Goal: Check status: Check status

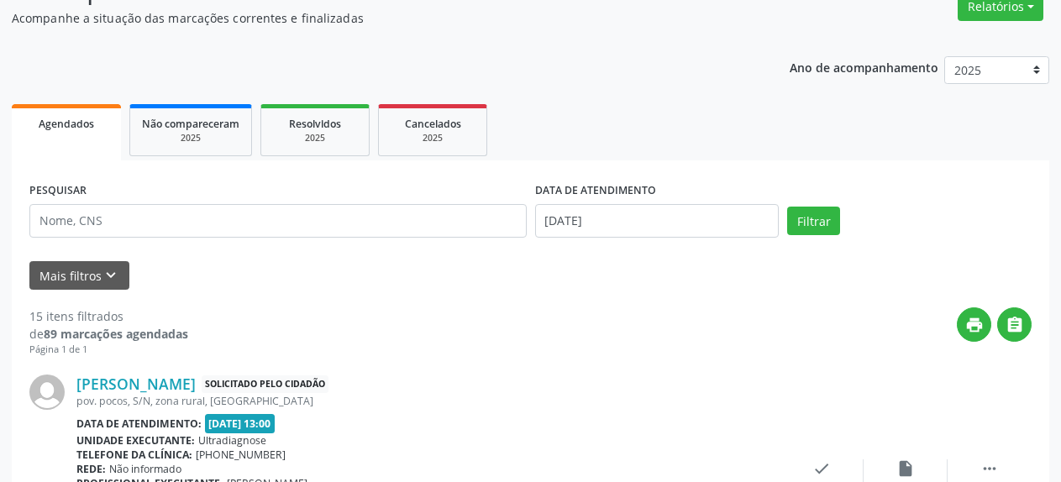
scroll to position [171, 0]
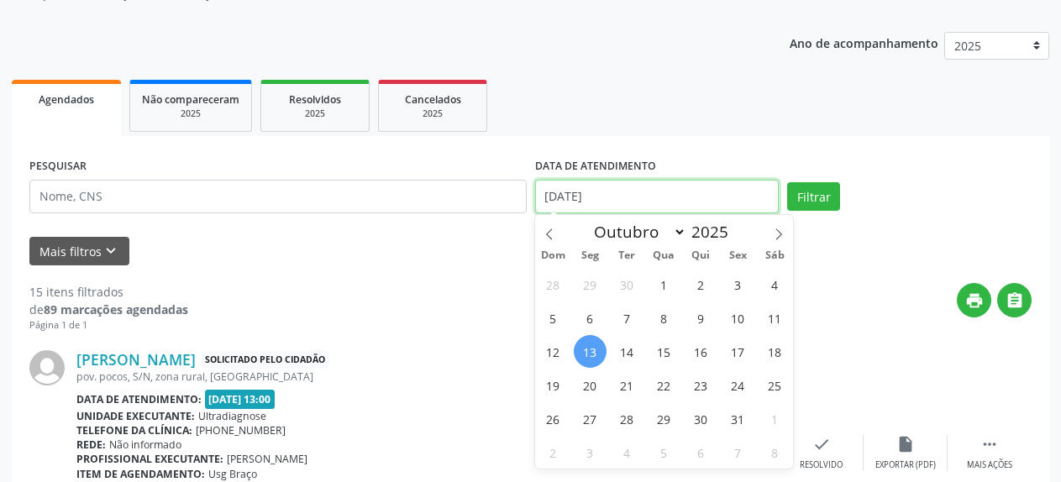
click at [651, 199] on input "[DATE]" at bounding box center [657, 197] width 244 height 34
click at [738, 320] on span "10" at bounding box center [738, 318] width 33 height 33
type input "10/10/2025"
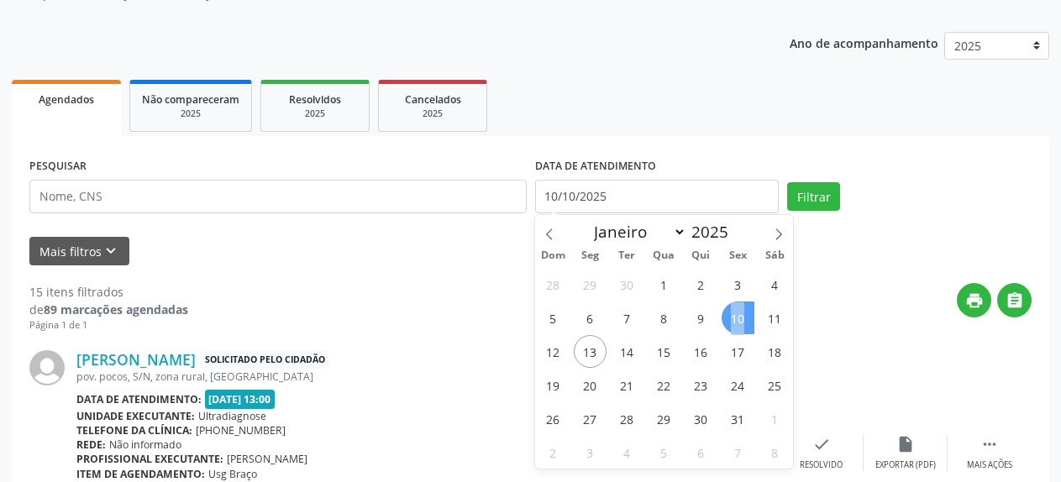
click at [738, 320] on span "10" at bounding box center [738, 318] width 33 height 33
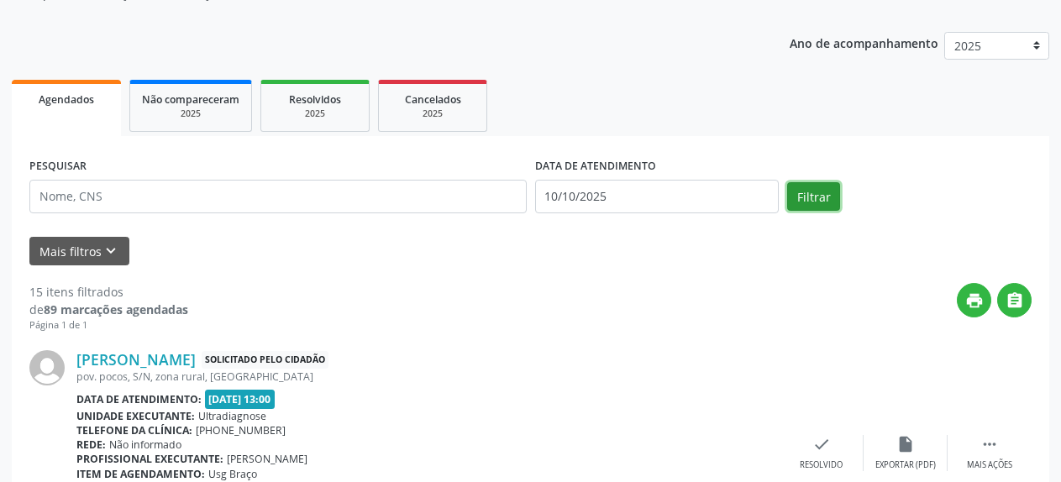
click at [806, 202] on button "Filtrar" at bounding box center [813, 196] width 53 height 29
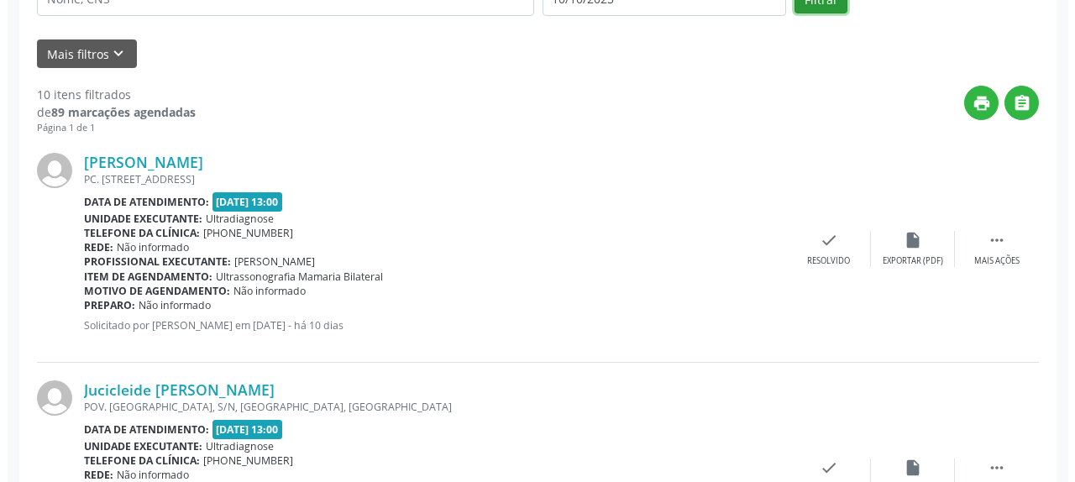
scroll to position [344, 0]
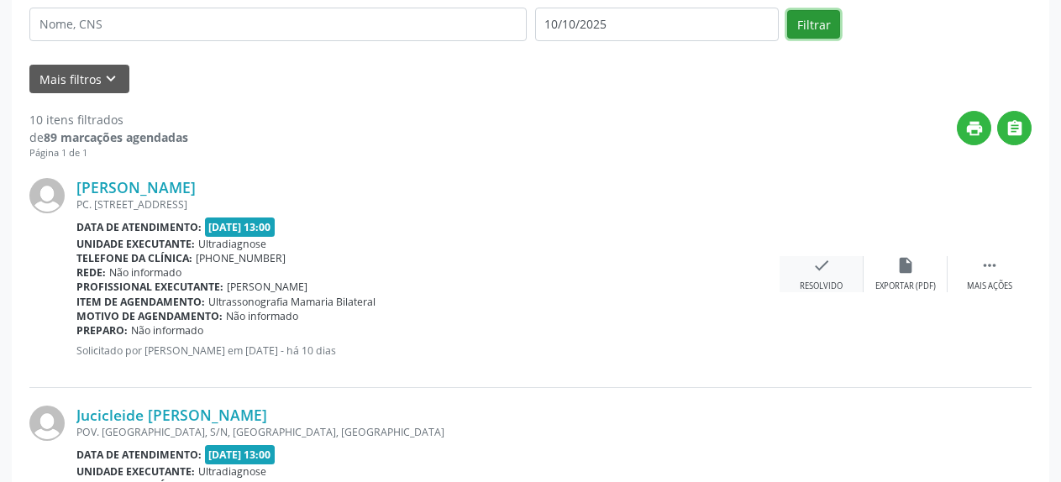
click at [809, 270] on div "check Resolvido" at bounding box center [822, 274] width 84 height 36
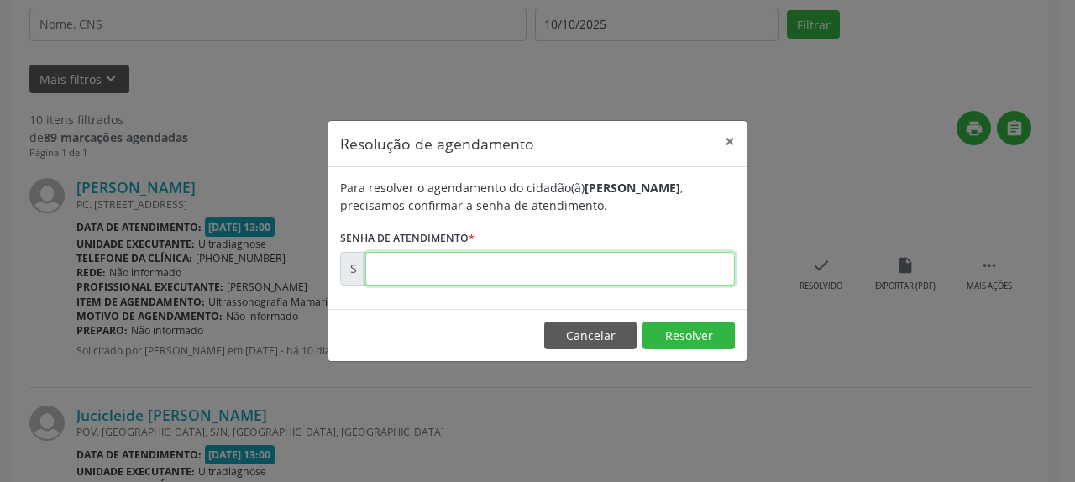
click at [616, 276] on input "text" at bounding box center [550, 269] width 370 height 34
type input "00180597"
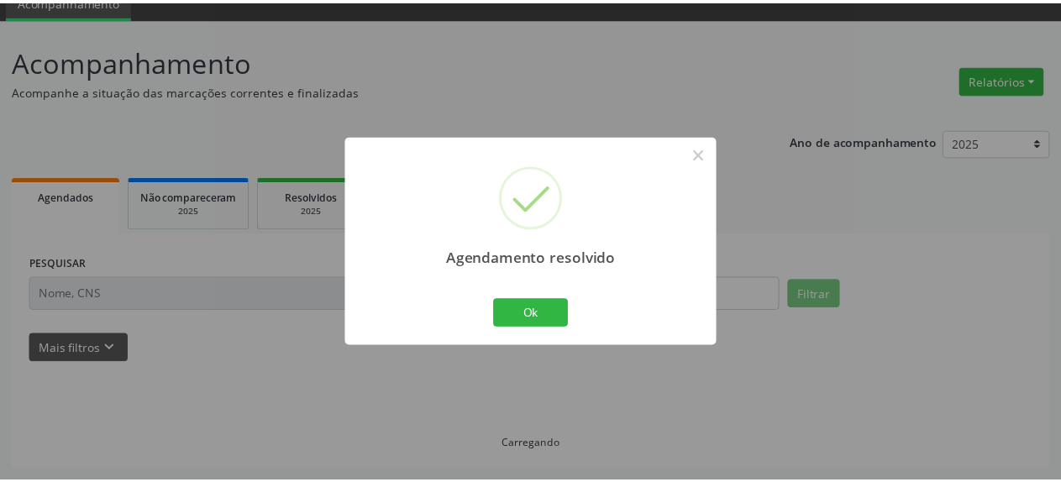
scroll to position [74, 0]
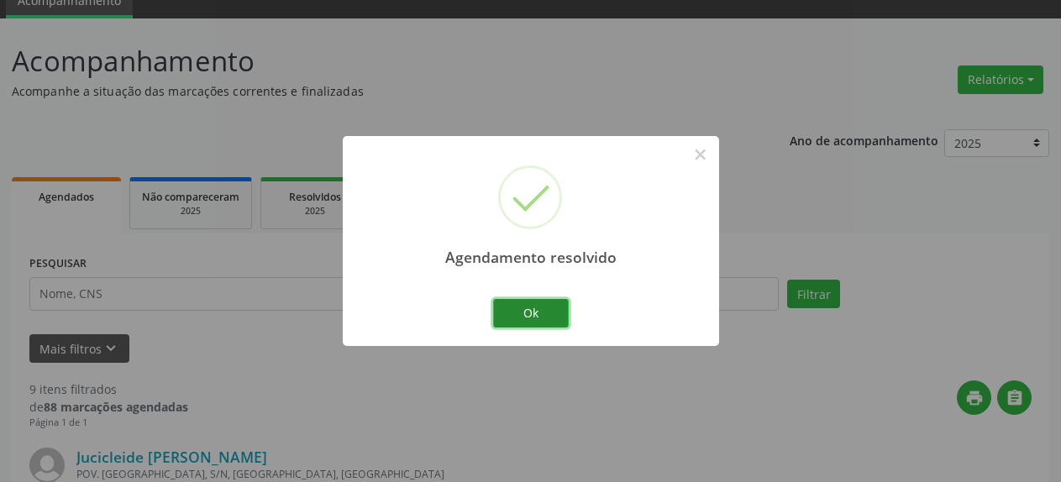
click at [545, 314] on button "Ok" at bounding box center [531, 313] width 76 height 29
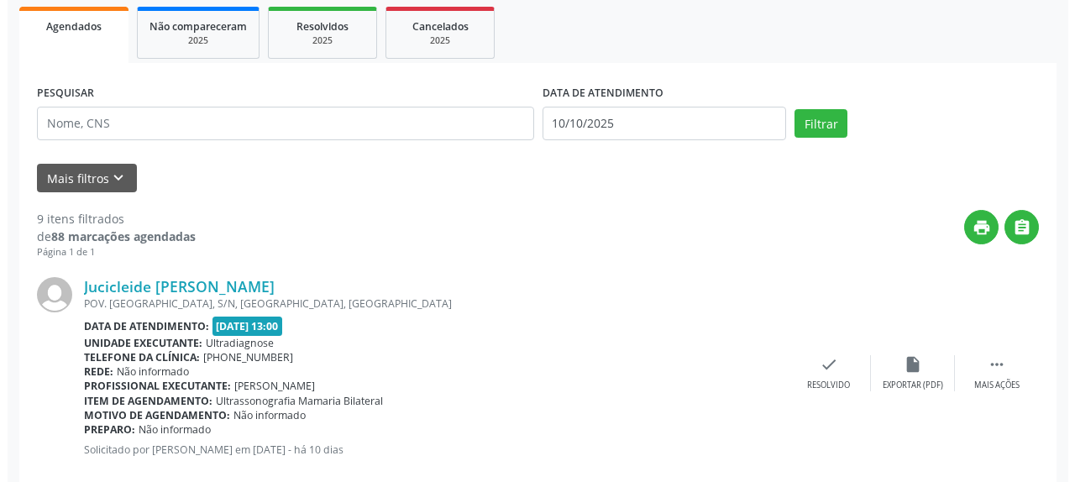
scroll to position [245, 0]
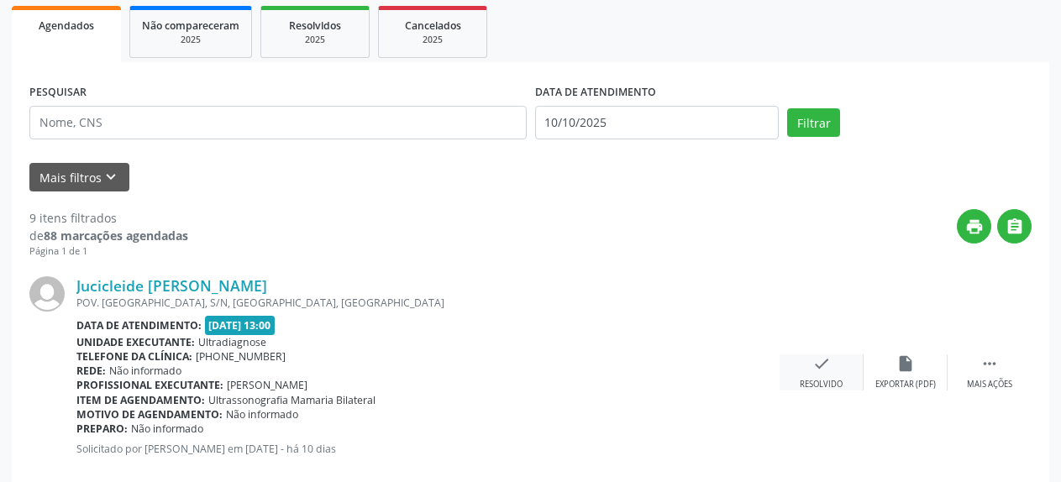
click at [822, 370] on icon "check" at bounding box center [821, 363] width 18 height 18
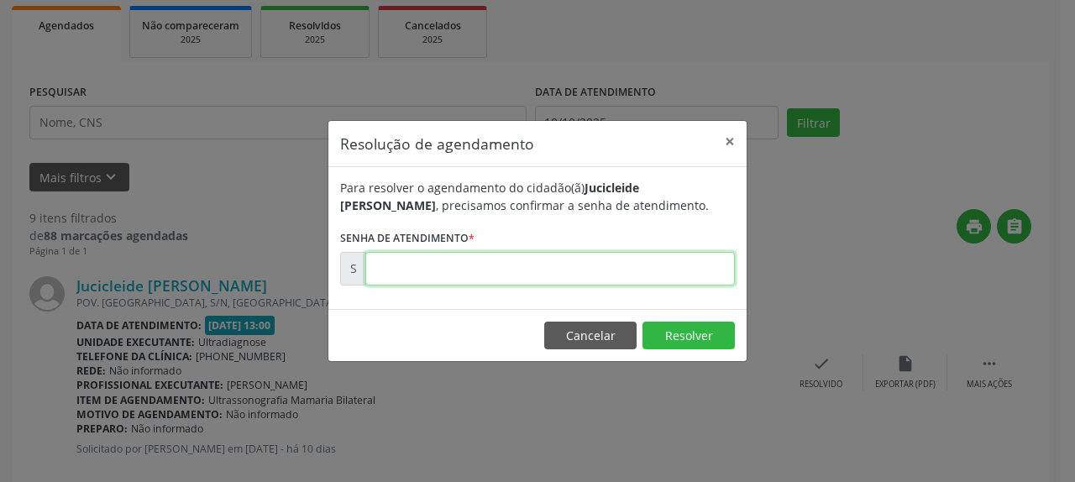
click at [454, 279] on input "text" at bounding box center [550, 269] width 370 height 34
type input "00180599"
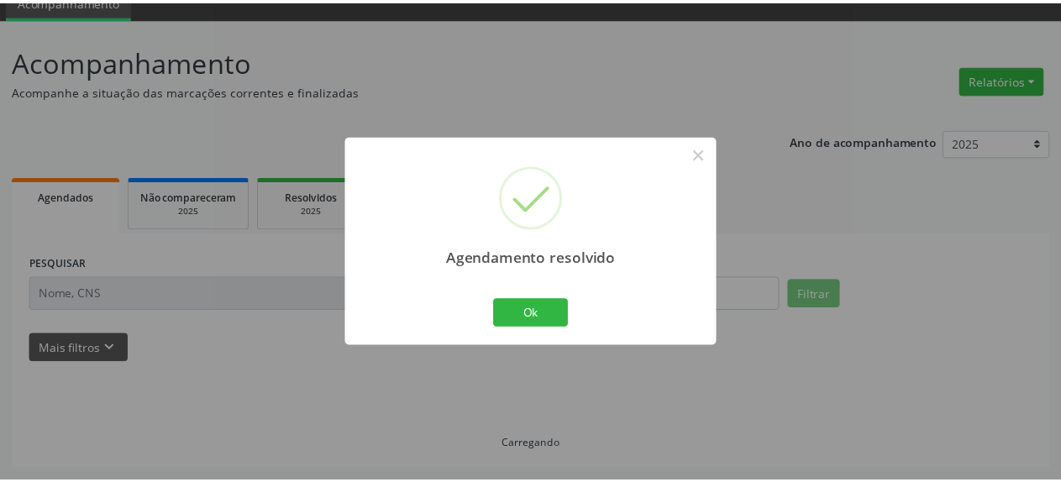
scroll to position [74, 0]
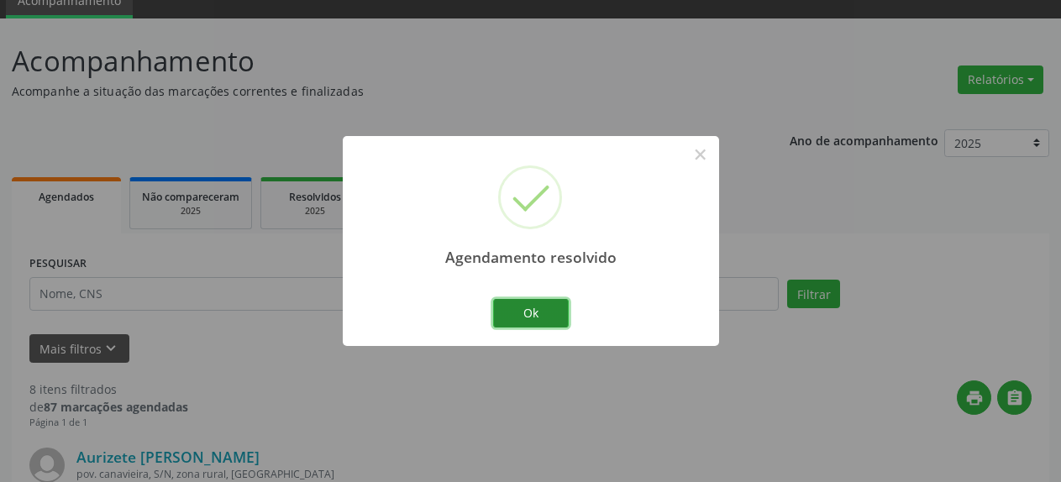
click at [533, 309] on button "Ok" at bounding box center [531, 313] width 76 height 29
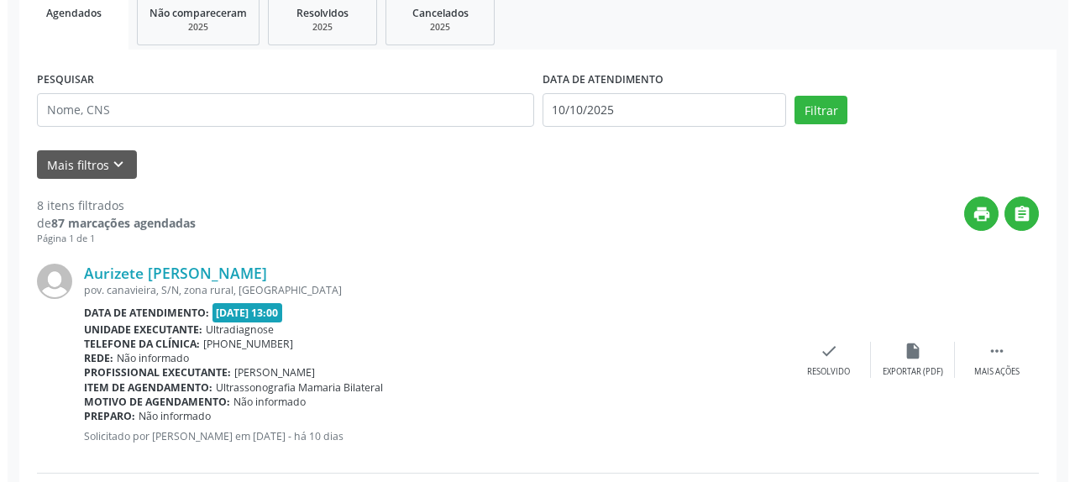
scroll to position [331, 0]
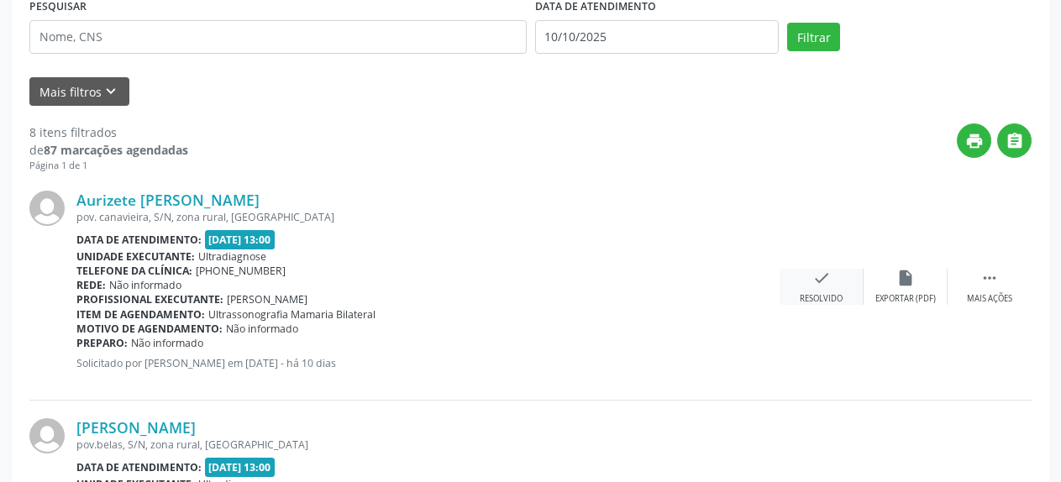
click at [832, 281] on div "check Resolvido" at bounding box center [822, 287] width 84 height 36
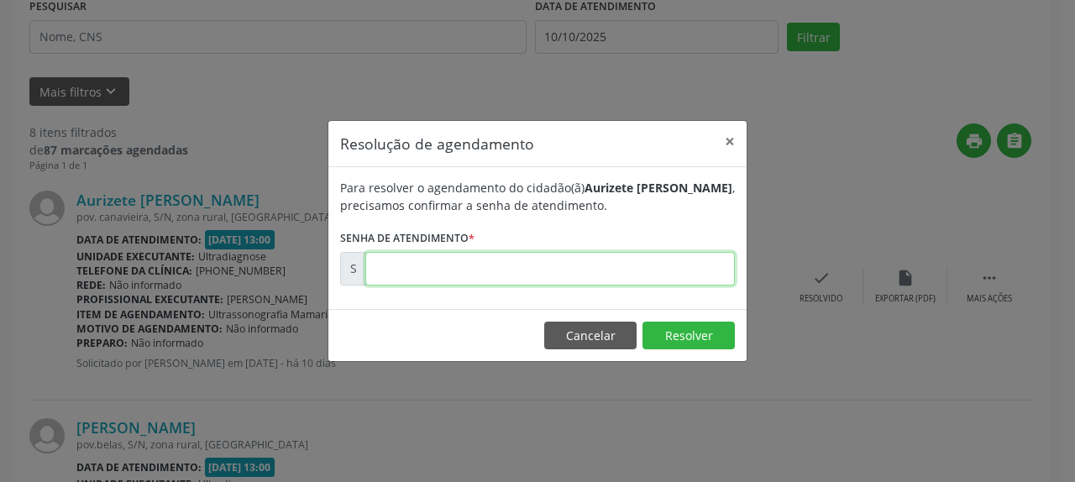
click at [499, 262] on input "text" at bounding box center [550, 269] width 370 height 34
type input "00180600"
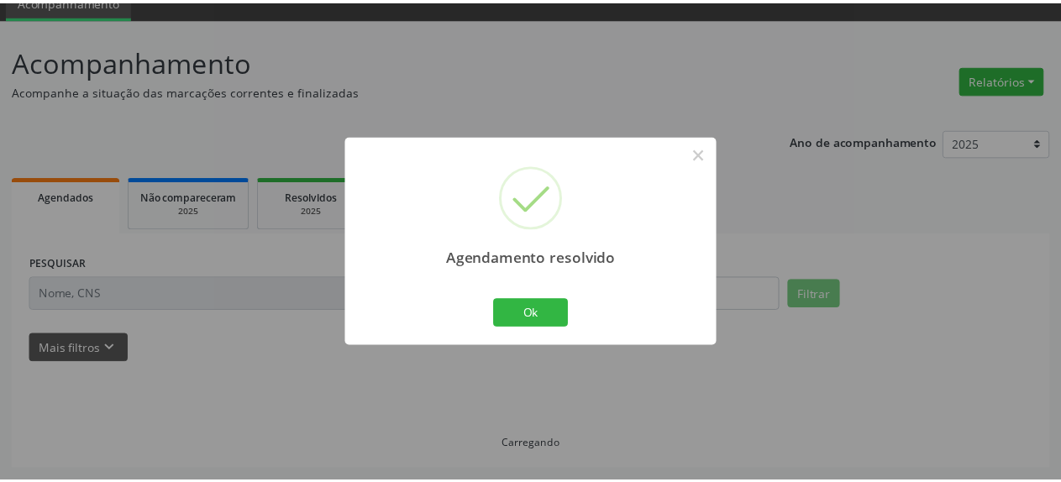
scroll to position [74, 0]
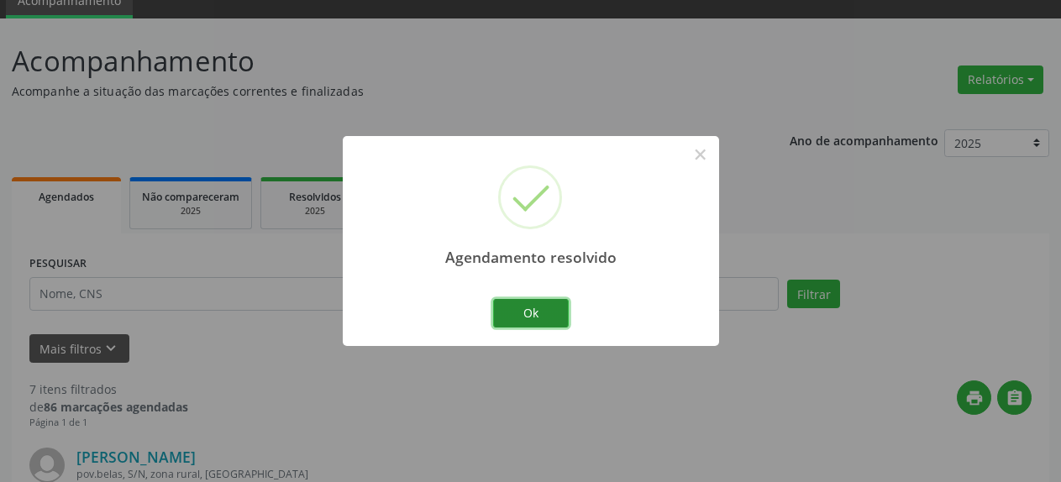
click at [538, 315] on button "Ok" at bounding box center [531, 313] width 76 height 29
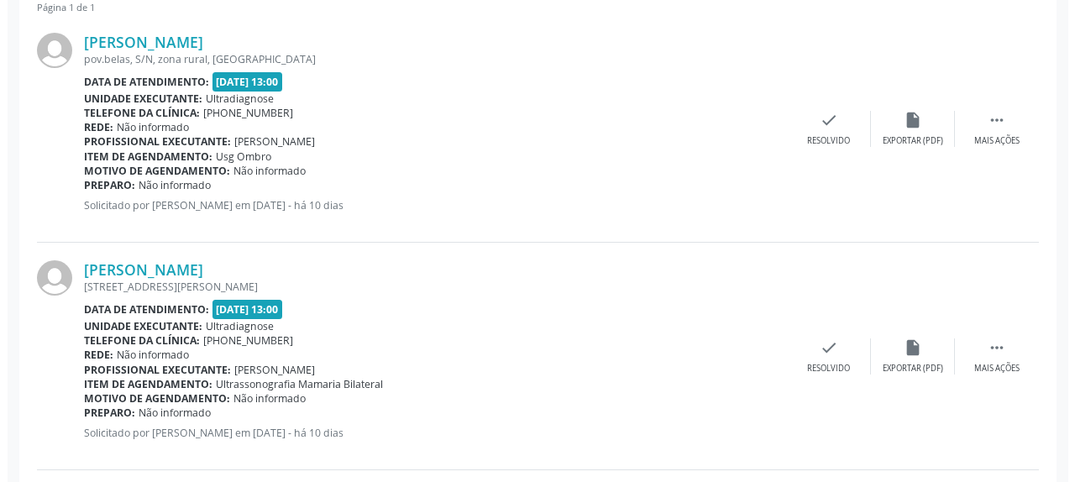
scroll to position [502, 0]
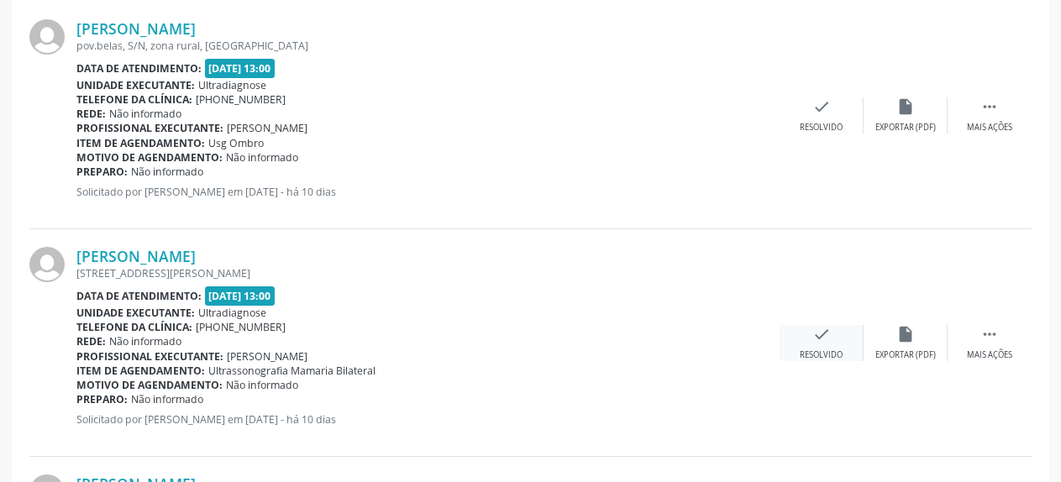
click at [829, 334] on icon "check" at bounding box center [821, 334] width 18 height 18
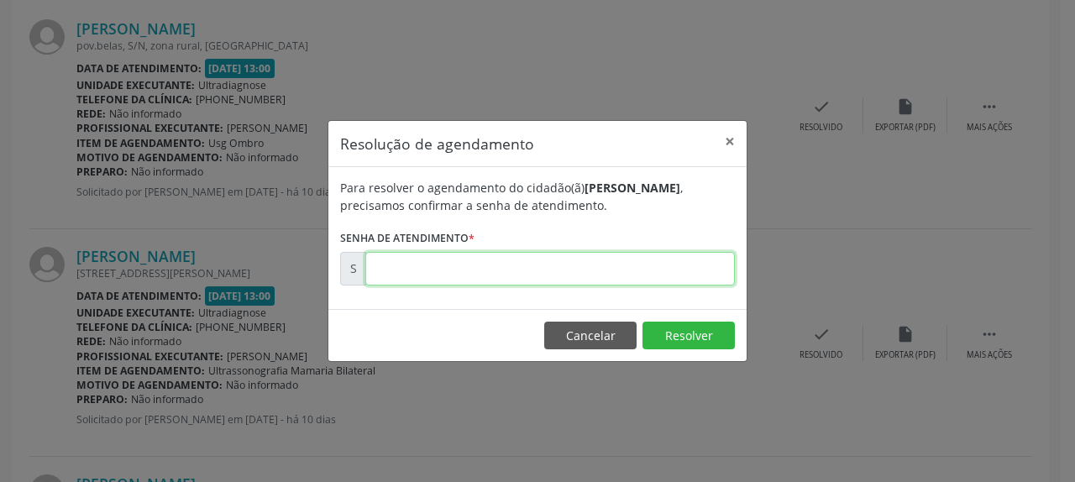
click at [675, 270] on input "text" at bounding box center [550, 269] width 370 height 34
type input "00180603"
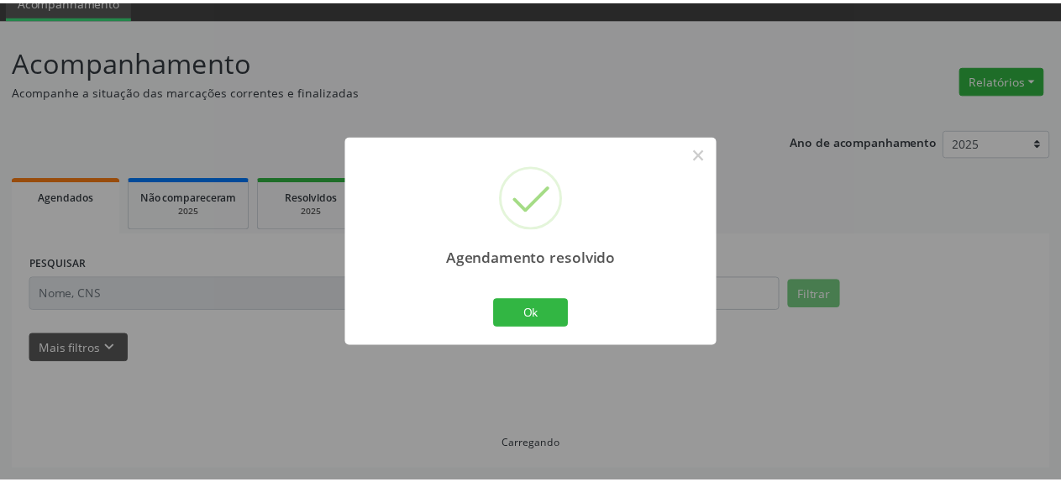
scroll to position [74, 0]
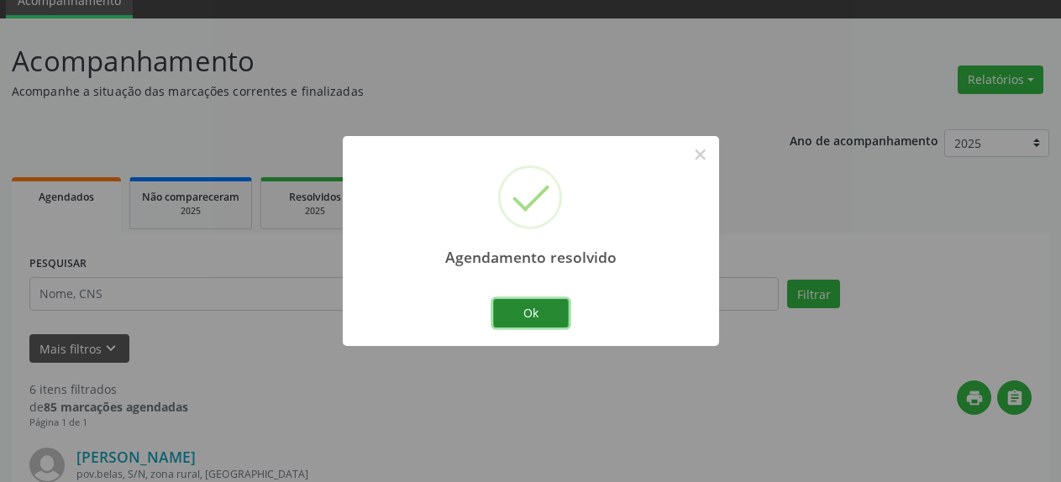
click at [549, 310] on button "Ok" at bounding box center [531, 313] width 76 height 29
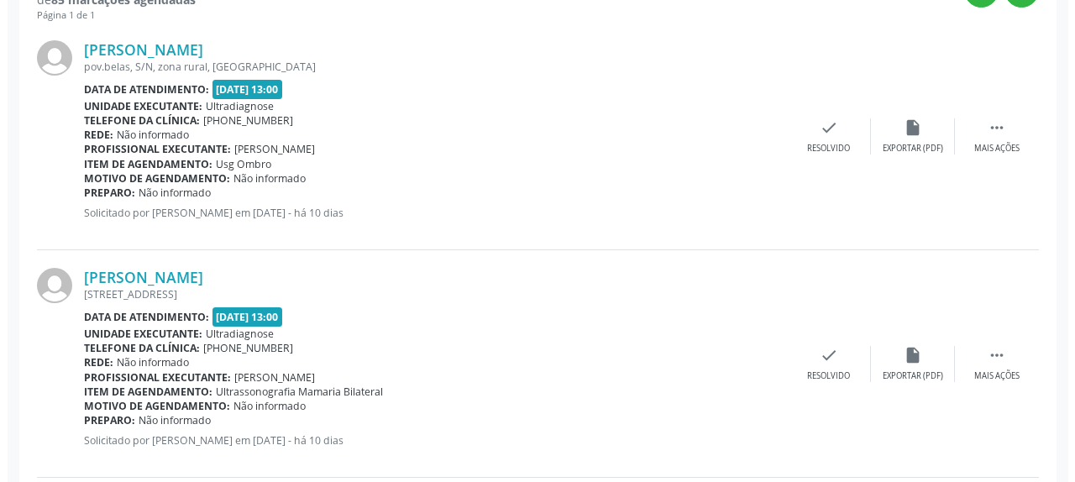
scroll to position [502, 0]
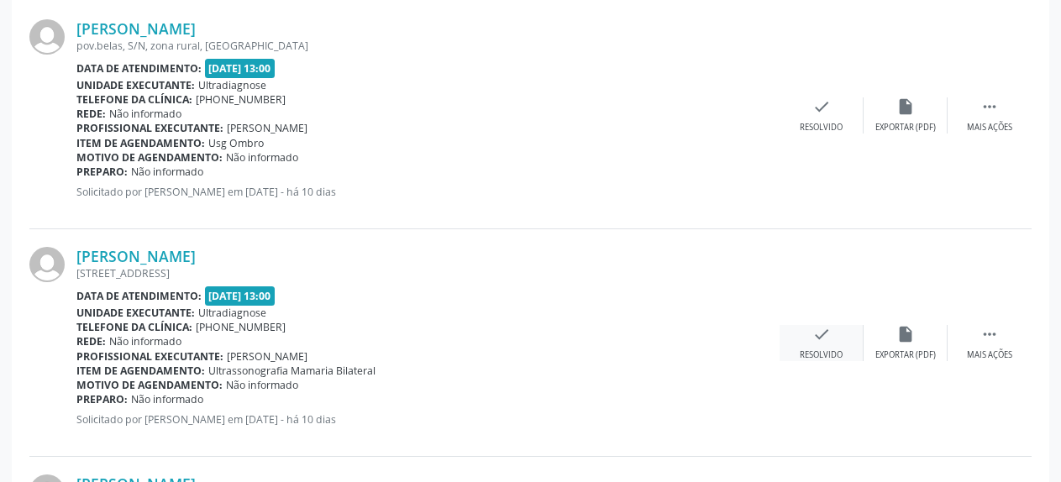
click at [827, 338] on icon "check" at bounding box center [821, 334] width 18 height 18
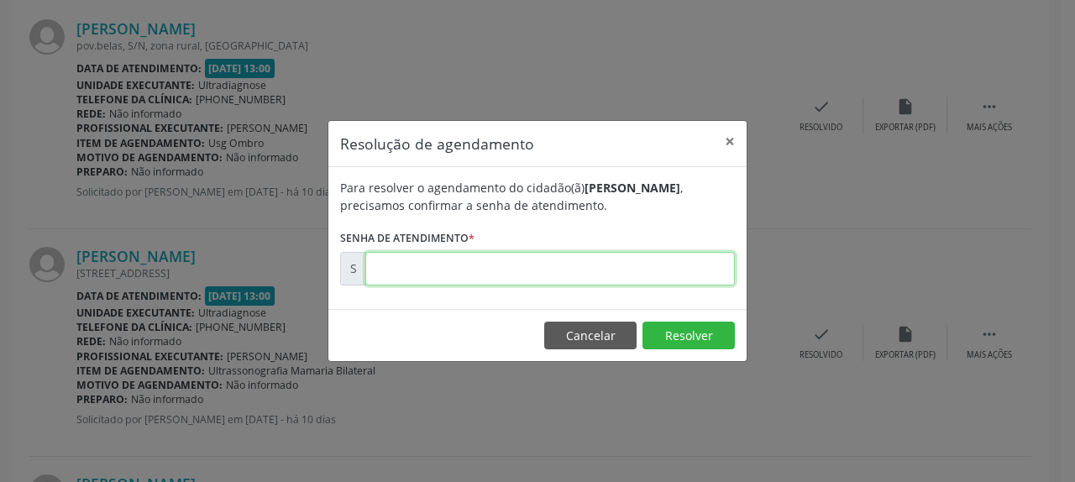
click at [449, 271] on input "text" at bounding box center [550, 269] width 370 height 34
type input "00180605"
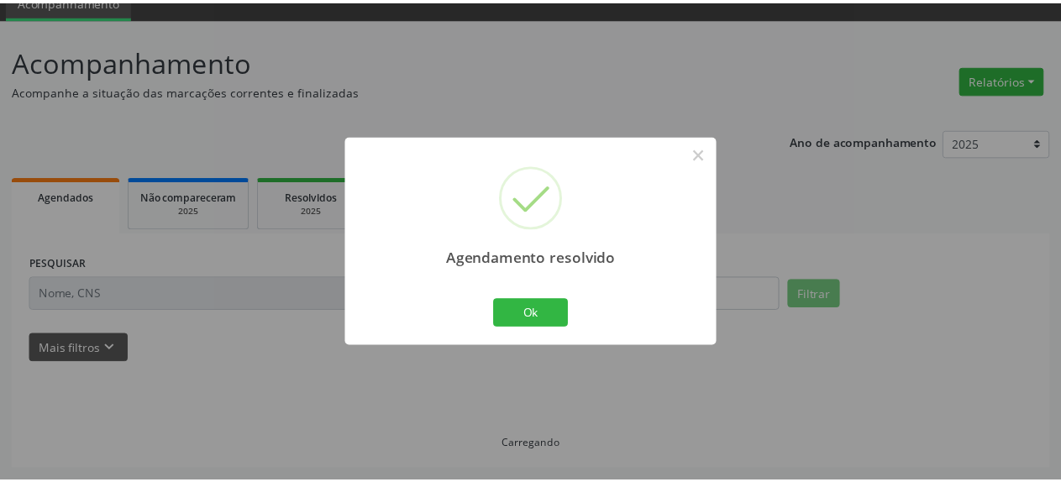
scroll to position [74, 0]
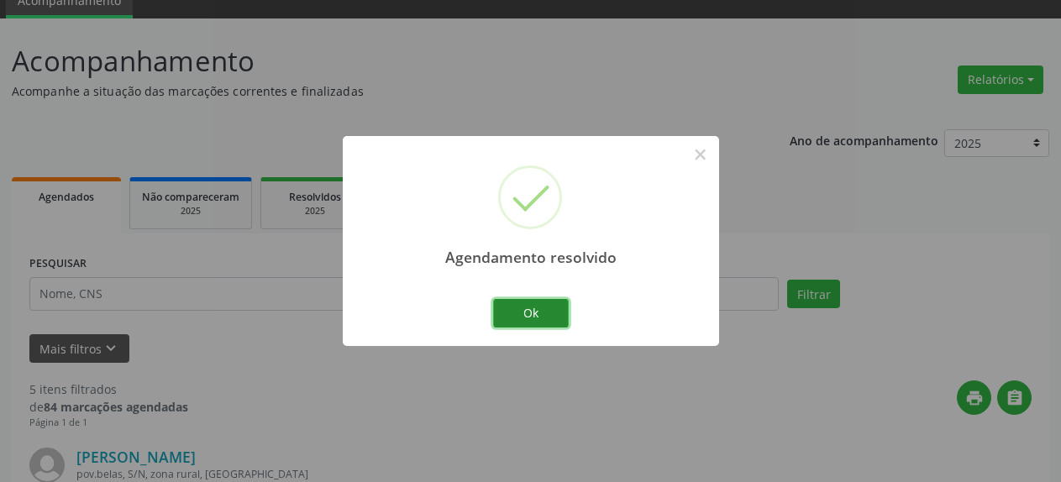
click at [514, 312] on button "Ok" at bounding box center [531, 313] width 76 height 29
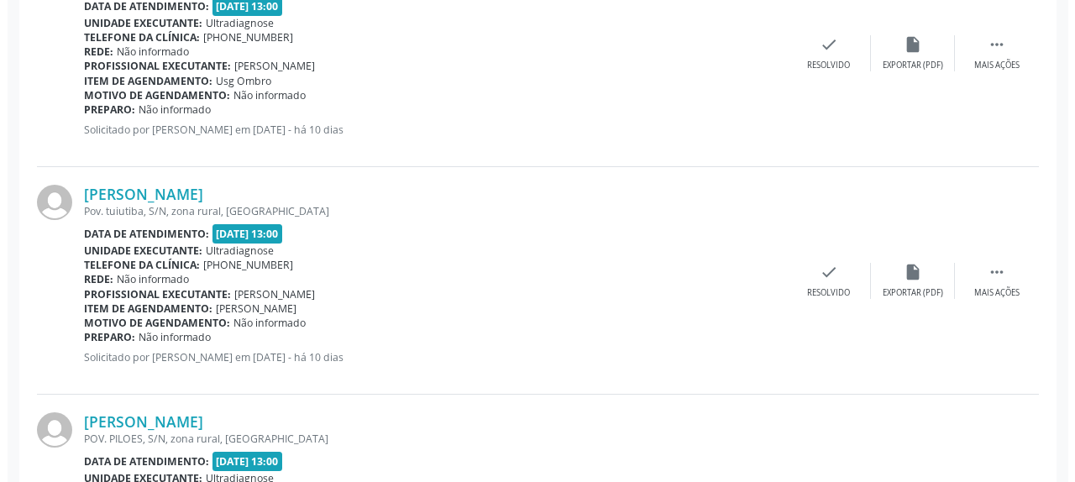
scroll to position [588, 0]
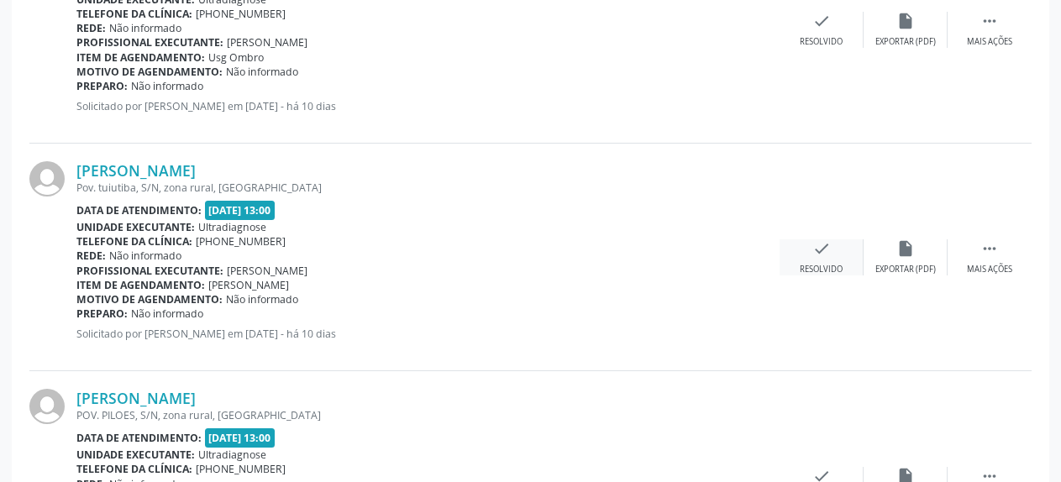
click at [812, 246] on icon "check" at bounding box center [821, 248] width 18 height 18
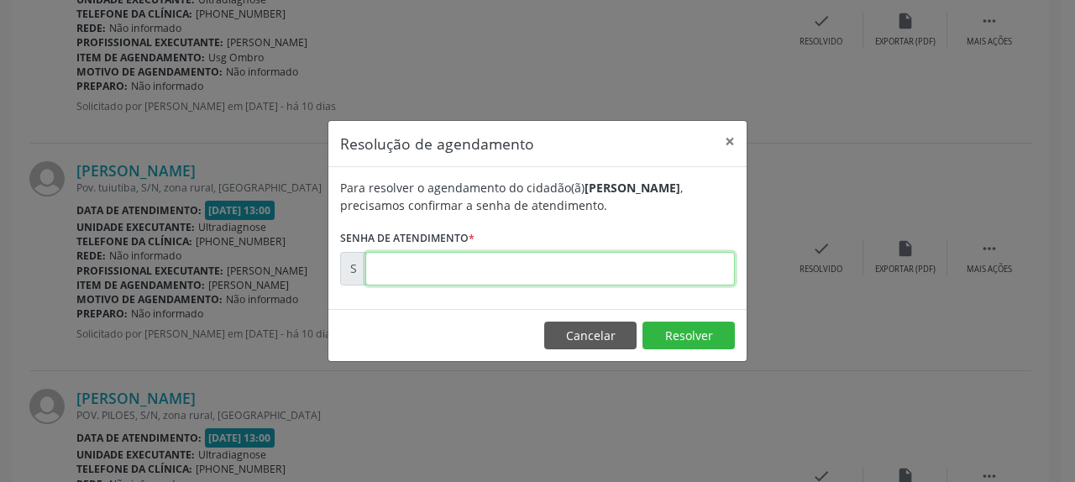
click at [655, 259] on input "text" at bounding box center [550, 269] width 370 height 34
type input "00180607"
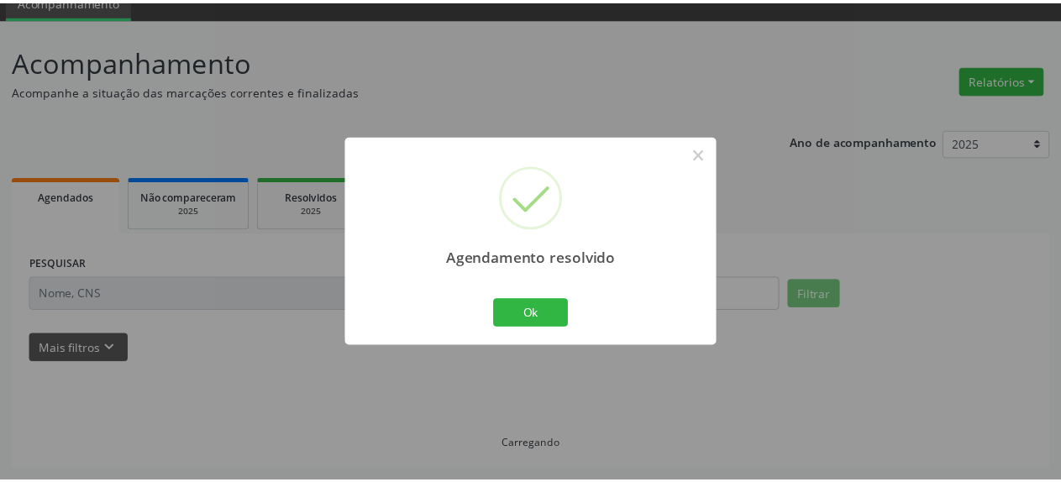
scroll to position [74, 0]
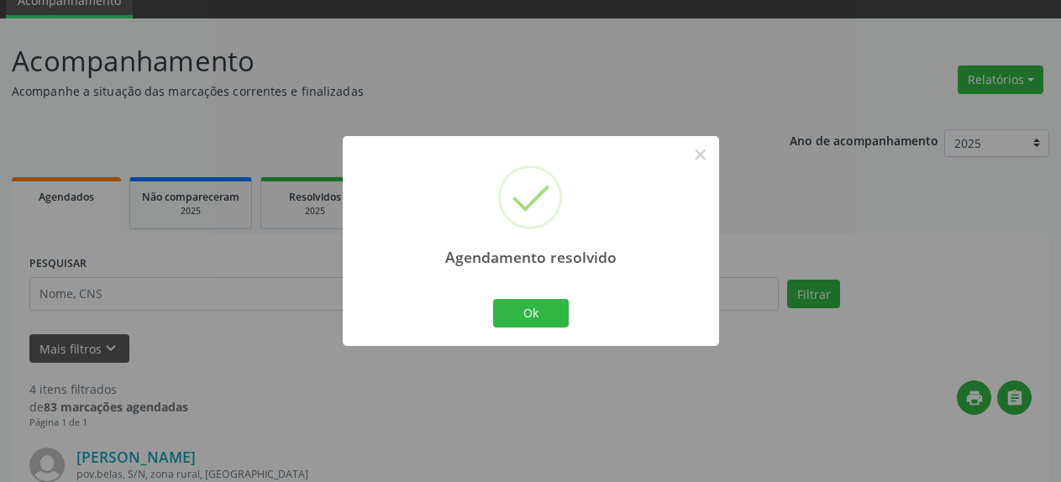
click at [548, 329] on div "Ok Cancel" at bounding box center [530, 313] width 83 height 35
click at [533, 319] on button "Ok" at bounding box center [531, 313] width 76 height 29
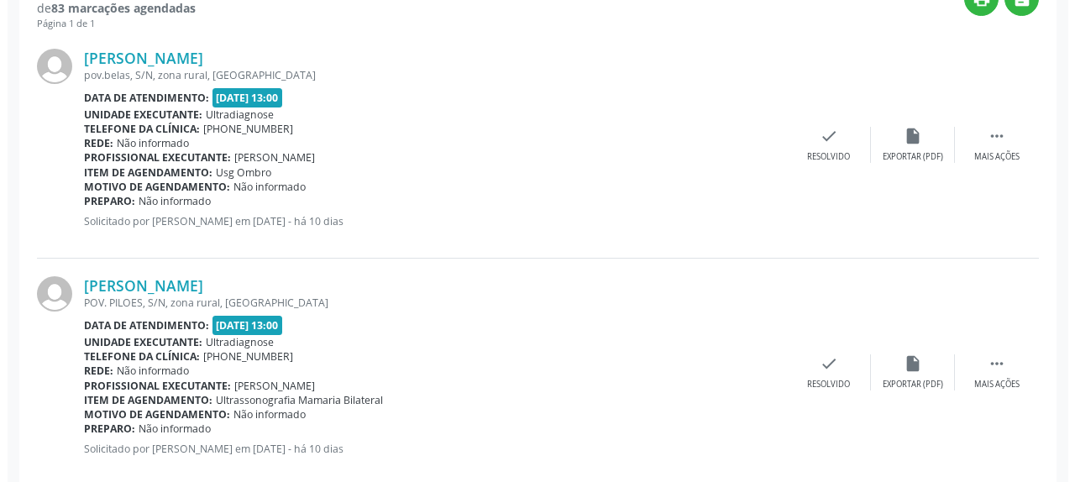
scroll to position [502, 0]
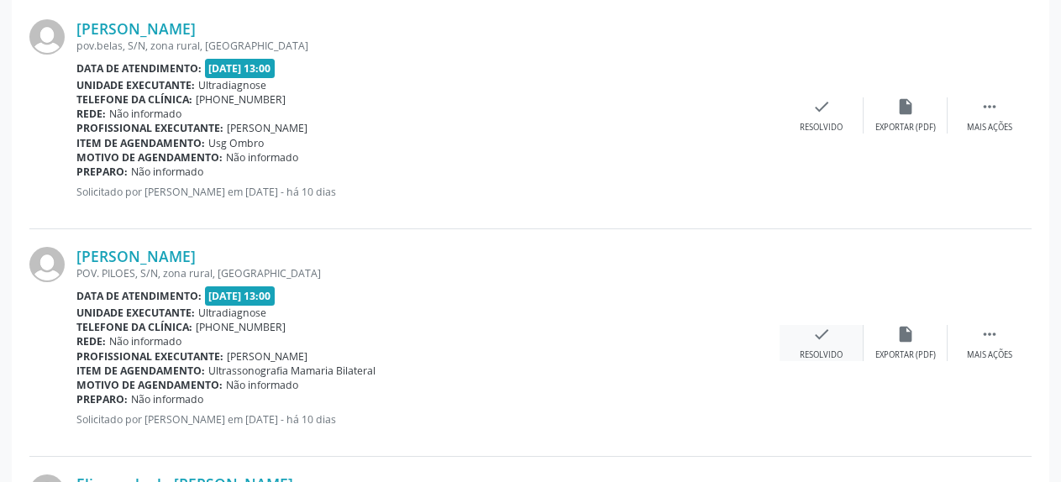
click at [827, 340] on icon "check" at bounding box center [821, 334] width 18 height 18
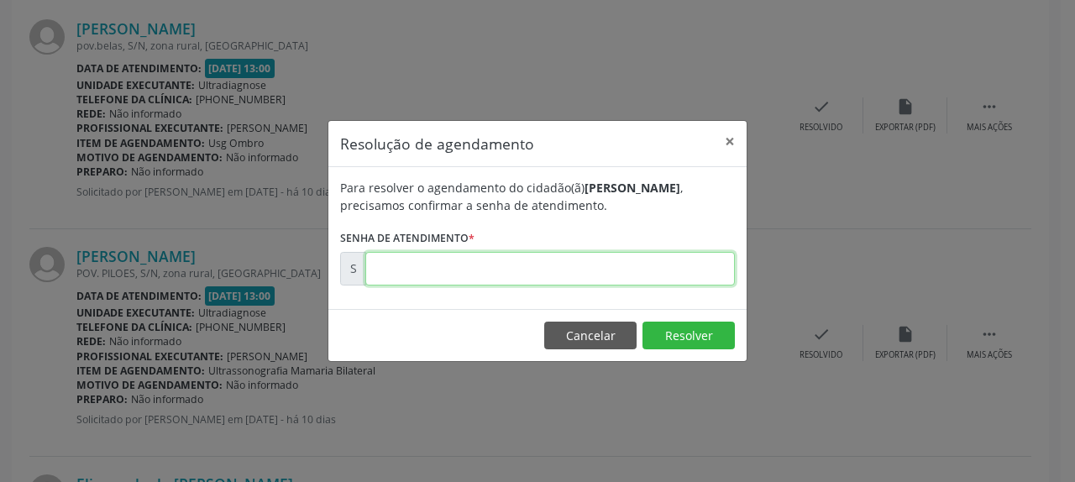
click at [639, 276] on input "text" at bounding box center [550, 269] width 370 height 34
type input "00180608"
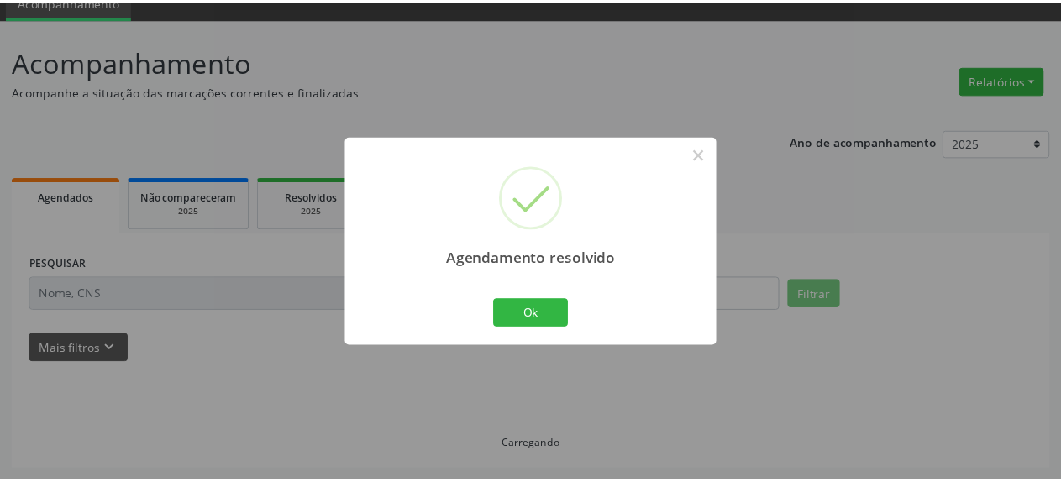
scroll to position [74, 0]
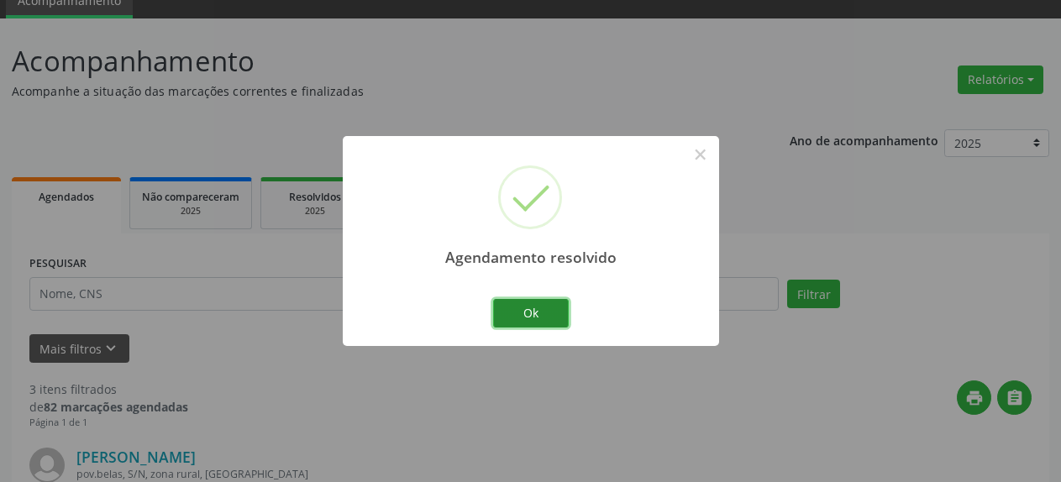
click at [512, 307] on button "Ok" at bounding box center [531, 313] width 76 height 29
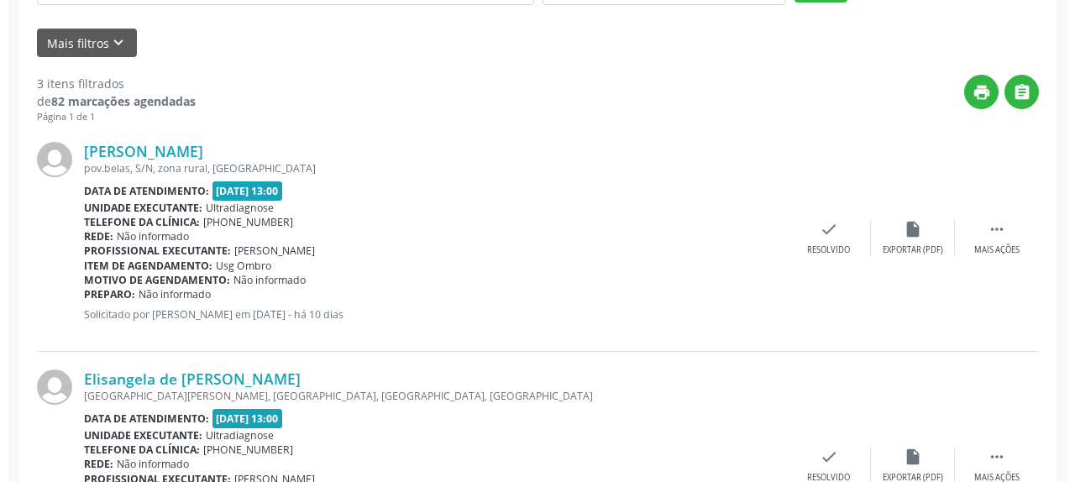
scroll to position [502, 0]
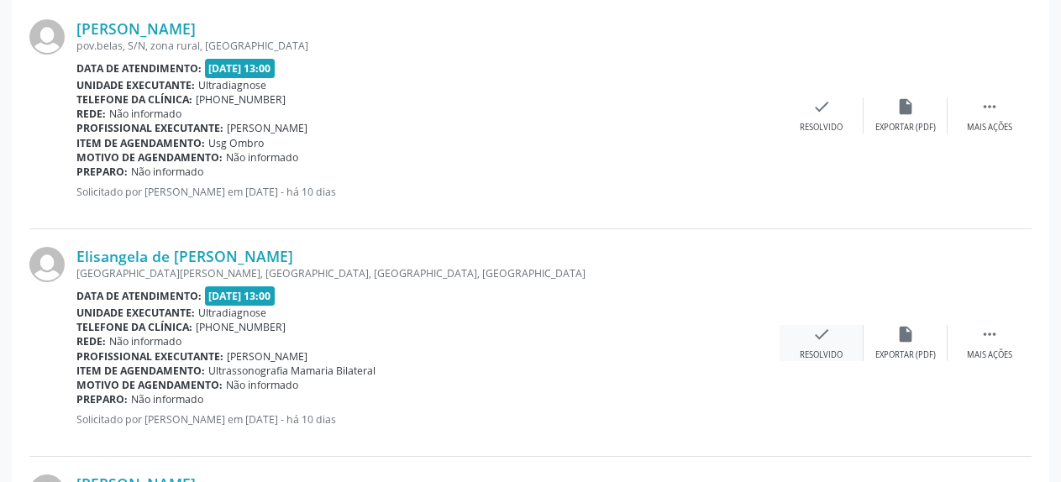
click at [817, 340] on icon "check" at bounding box center [821, 334] width 18 height 18
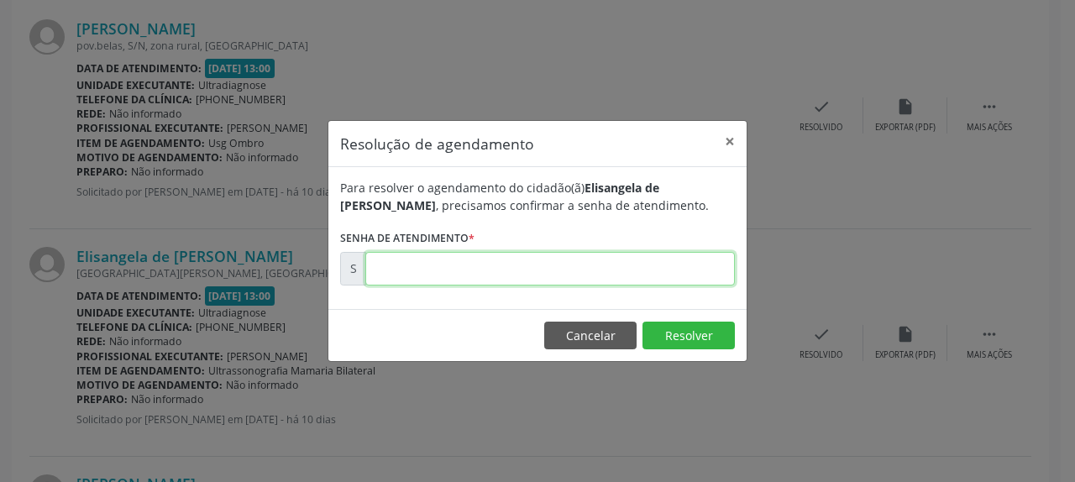
click at [501, 269] on input "text" at bounding box center [550, 269] width 370 height 34
type input "00180609"
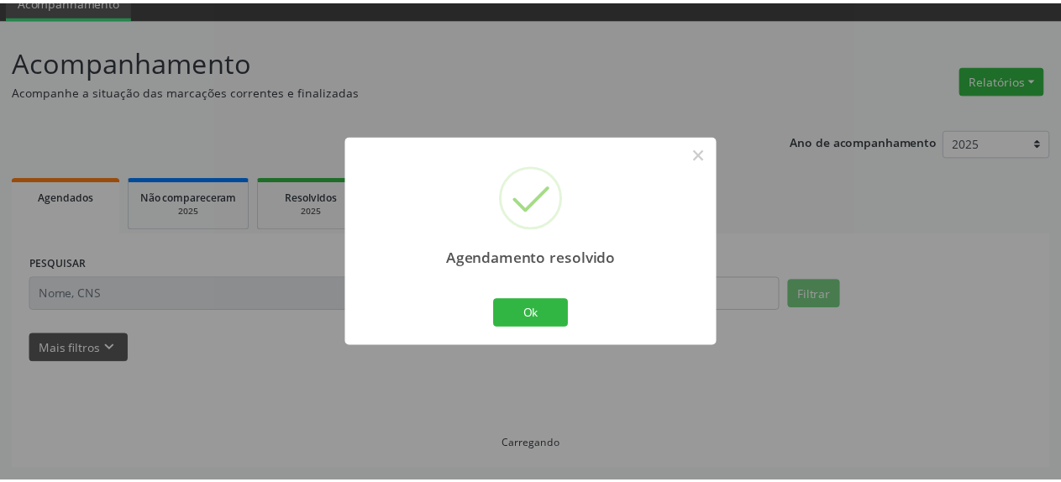
scroll to position [74, 0]
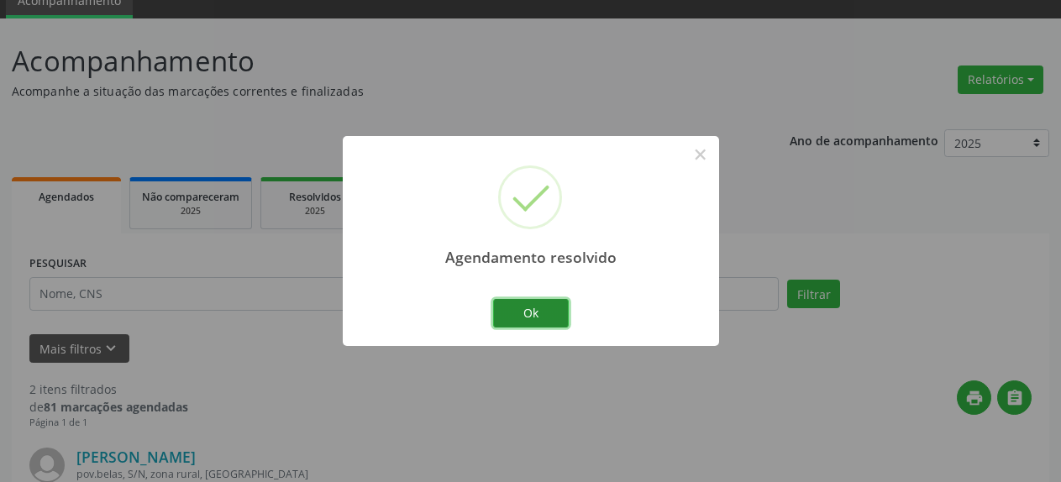
click at [510, 326] on button "Ok" at bounding box center [531, 313] width 76 height 29
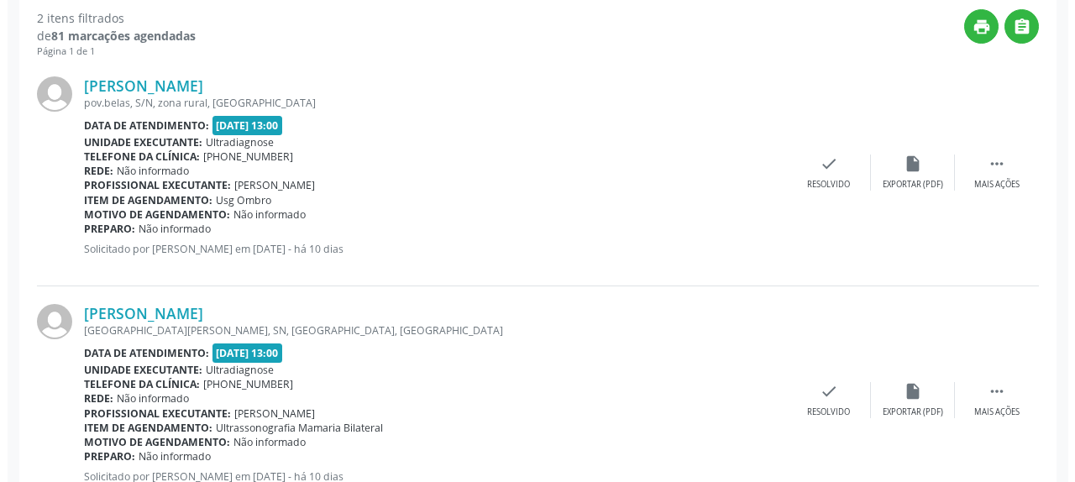
scroll to position [502, 0]
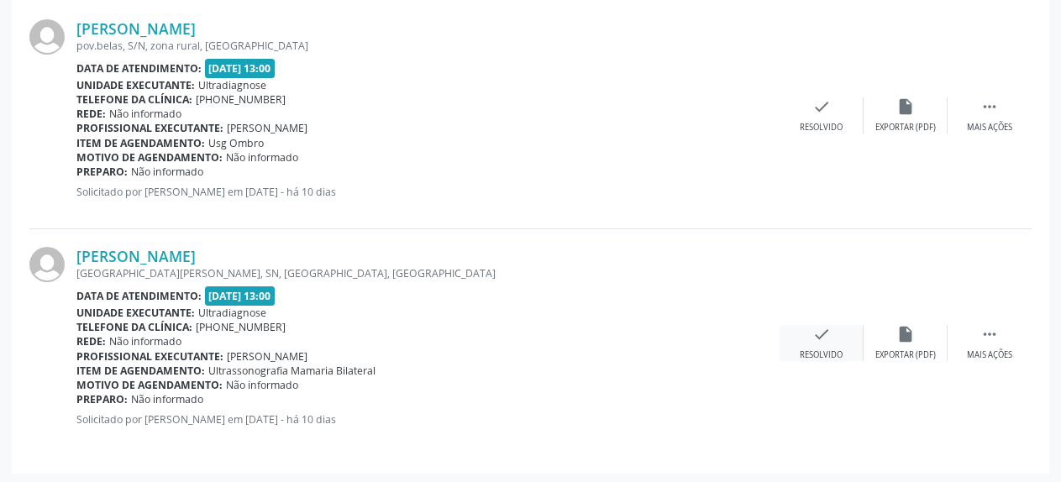
click at [829, 335] on icon "check" at bounding box center [821, 334] width 18 height 18
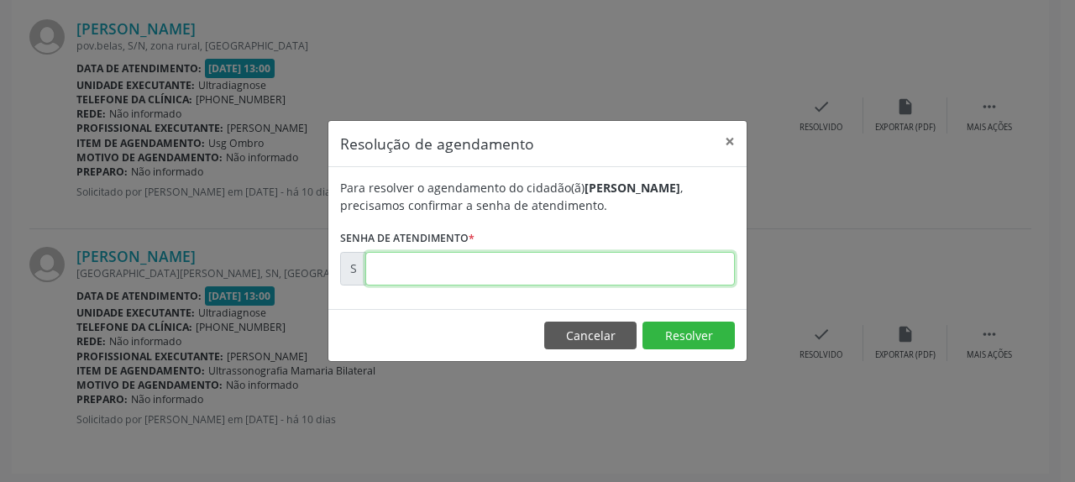
click at [584, 271] on input "text" at bounding box center [550, 269] width 370 height 34
type input "00180610"
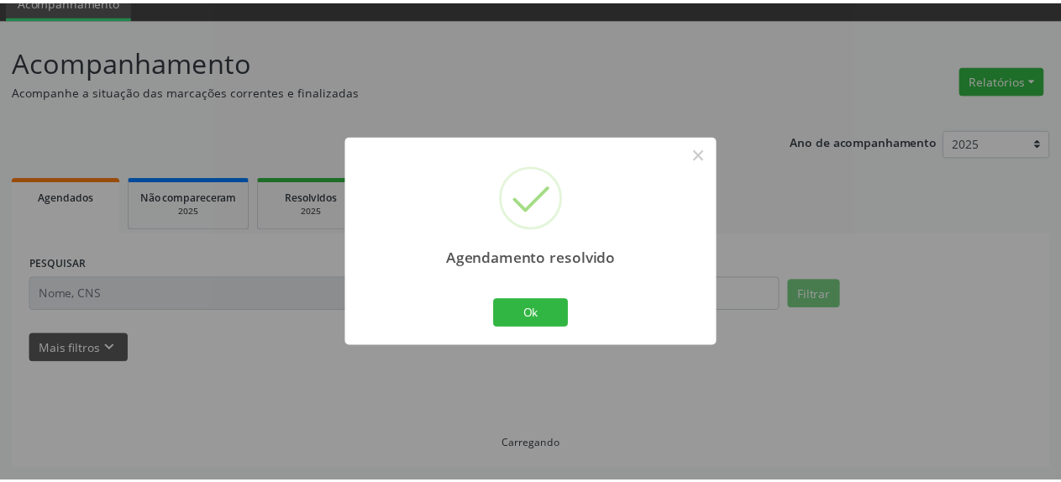
scroll to position [74, 0]
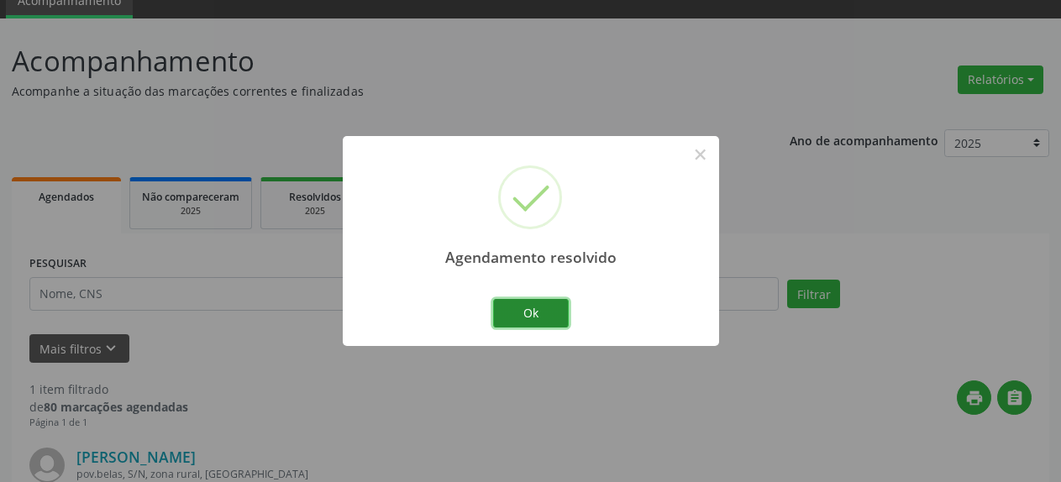
click at [518, 320] on button "Ok" at bounding box center [531, 313] width 76 height 29
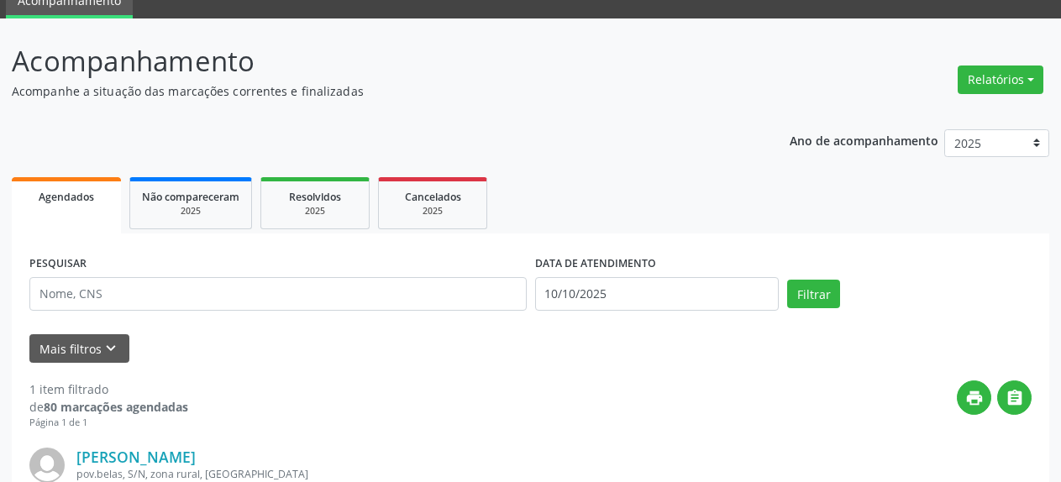
scroll to position [278, 0]
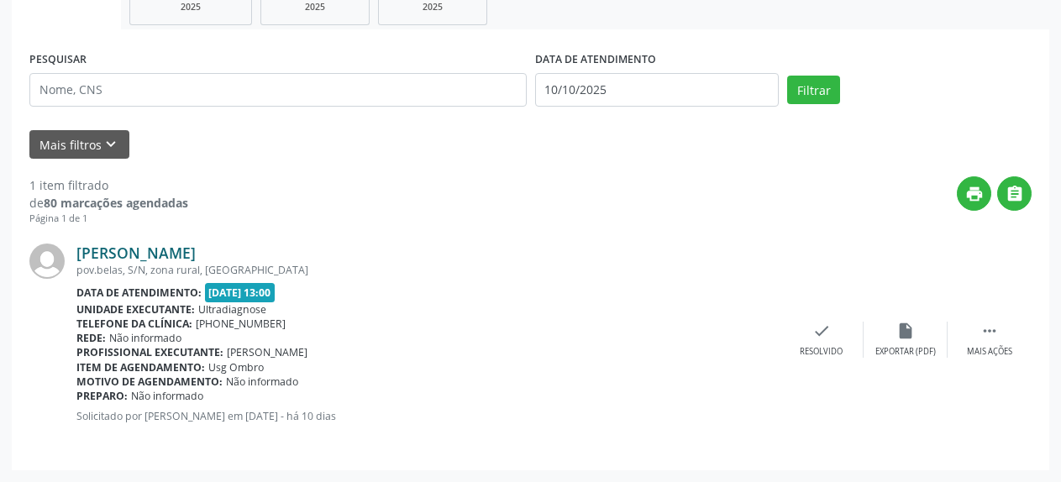
click at [124, 258] on link "[PERSON_NAME]" at bounding box center [135, 253] width 119 height 18
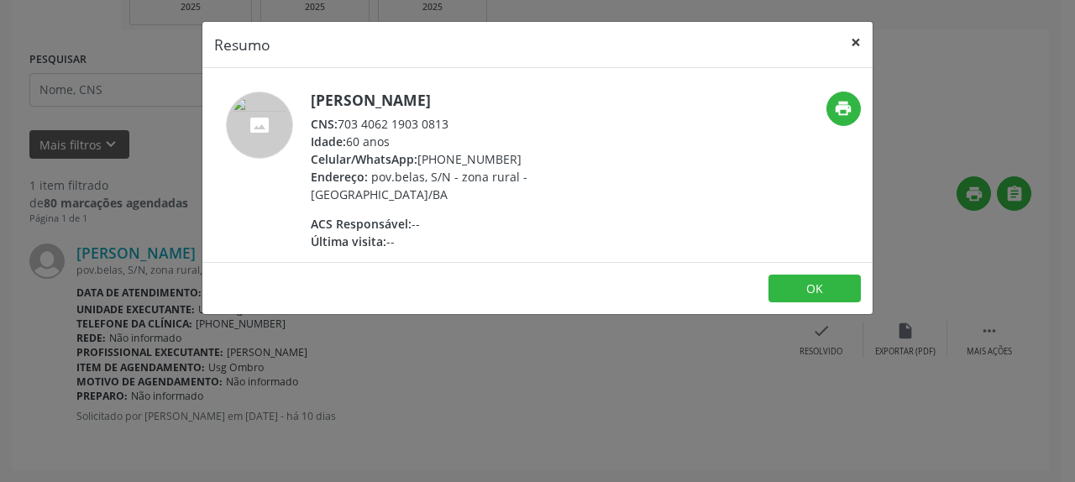
click at [857, 43] on button "×" at bounding box center [856, 42] width 34 height 41
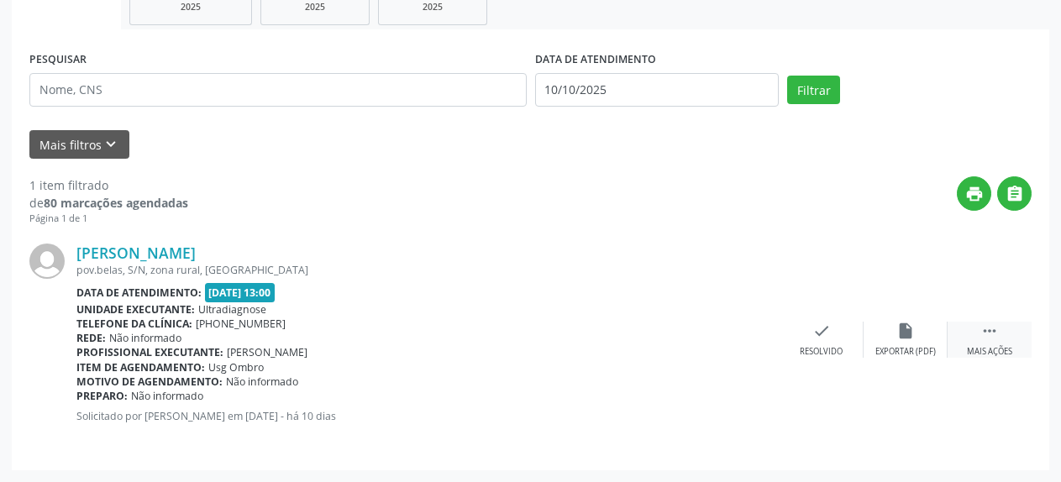
click at [994, 334] on icon "" at bounding box center [989, 331] width 18 height 18
click at [898, 334] on icon "alarm_off" at bounding box center [905, 331] width 18 height 18
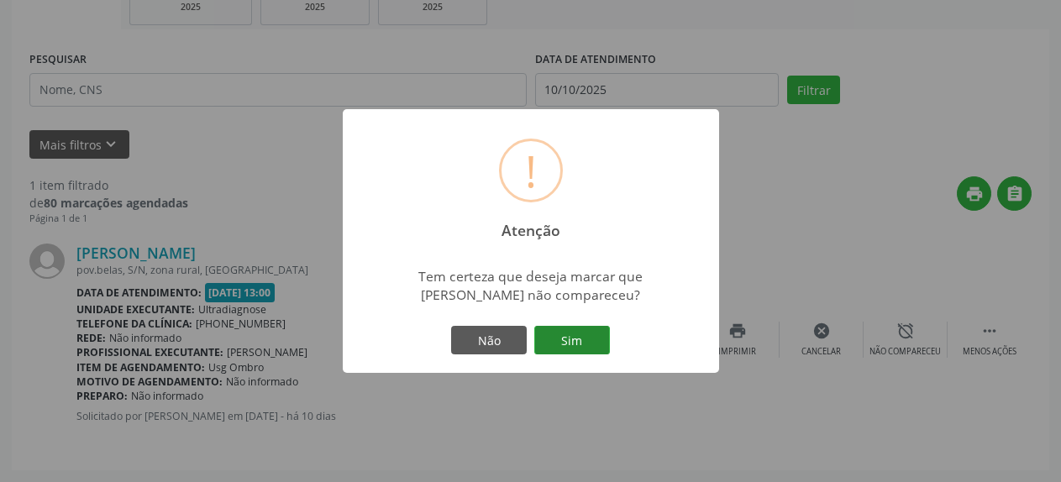
click at [577, 344] on button "Sim" at bounding box center [572, 340] width 76 height 29
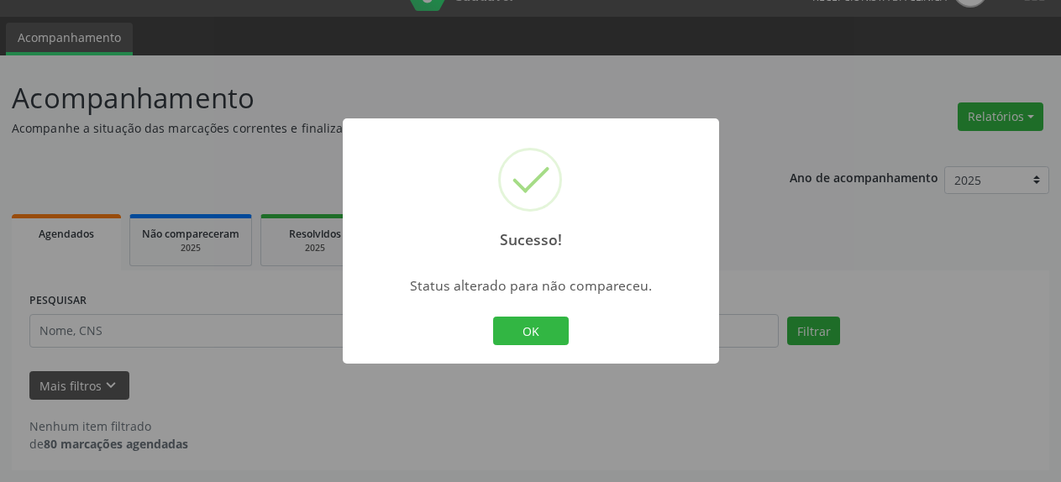
scroll to position [37, 0]
click at [513, 324] on button "OK" at bounding box center [531, 331] width 76 height 29
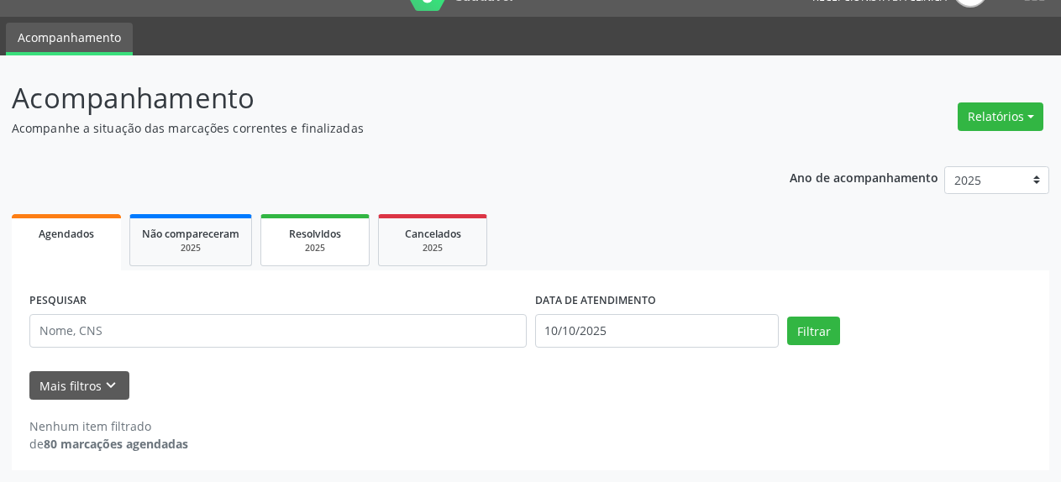
click at [311, 244] on div "2025" at bounding box center [315, 248] width 84 height 13
select select "9"
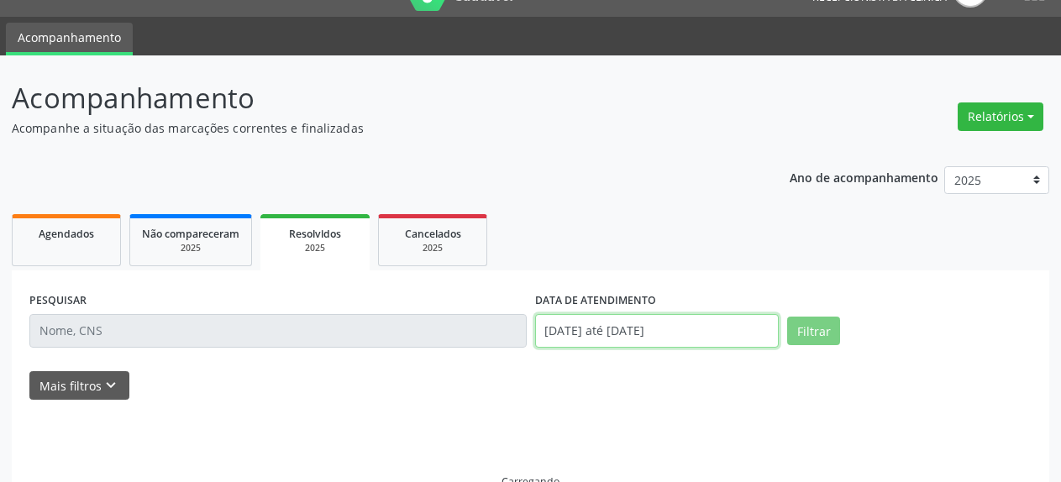
click at [588, 339] on input "[DATE] até [DATE]" at bounding box center [657, 331] width 244 height 34
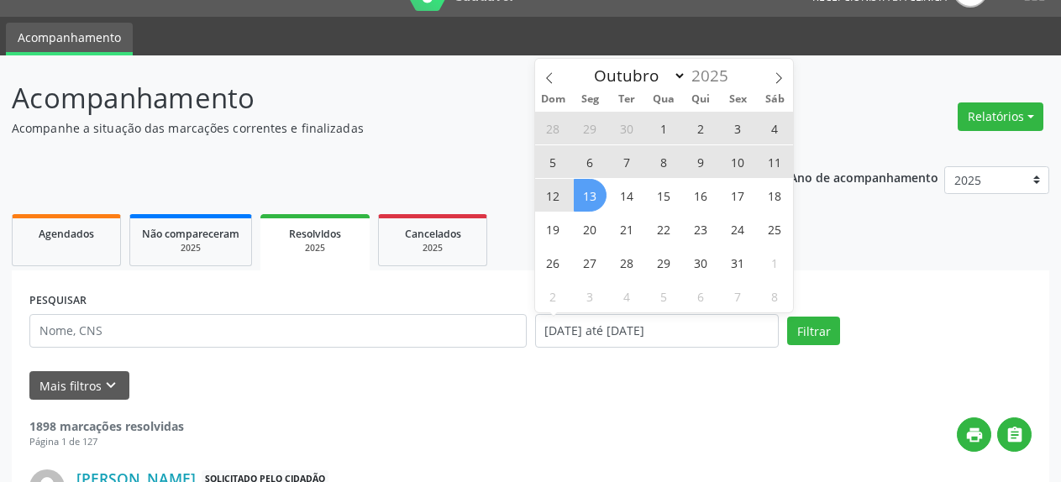
click at [736, 163] on span "10" at bounding box center [738, 161] width 33 height 33
type input "10/10/2025"
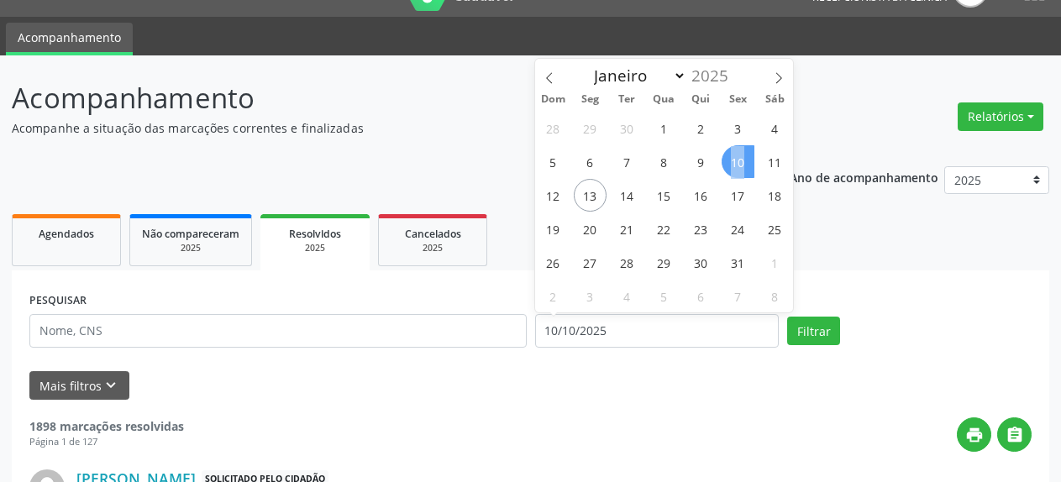
click at [736, 163] on span "10" at bounding box center [738, 161] width 33 height 33
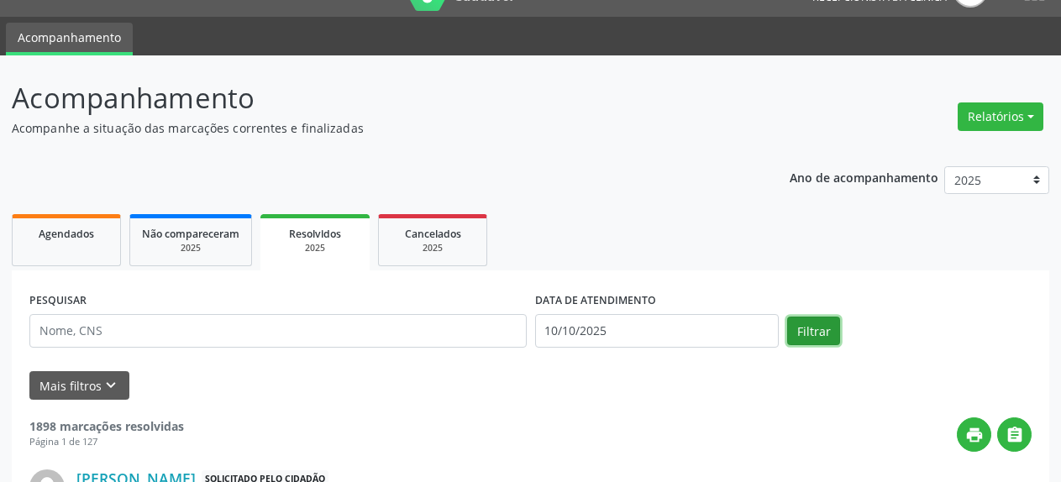
click at [802, 329] on button "Filtrar" at bounding box center [813, 331] width 53 height 29
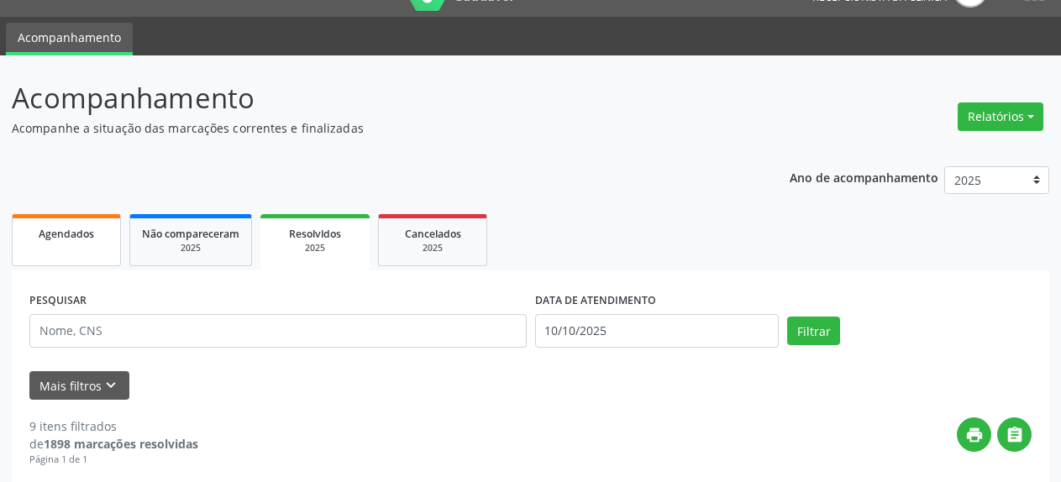
click at [53, 262] on link "Agendados" at bounding box center [66, 240] width 109 height 52
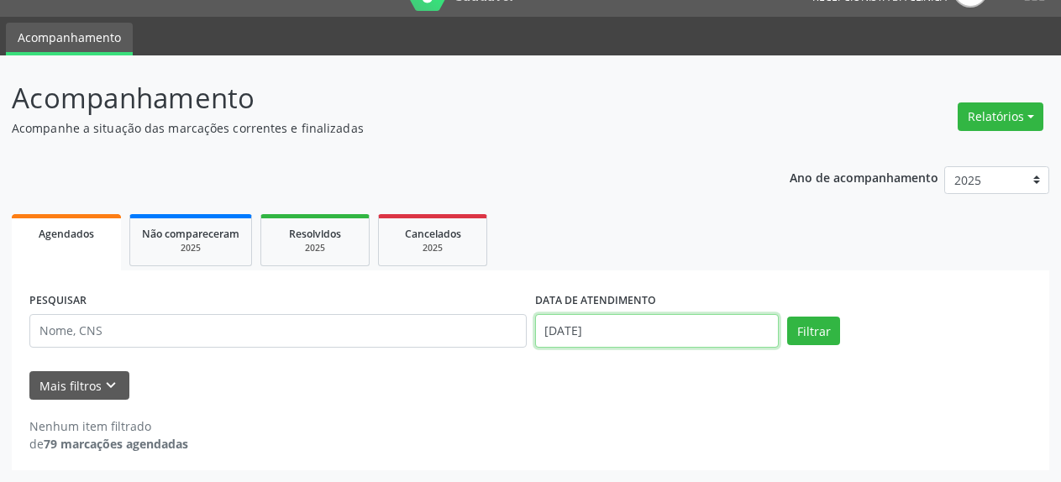
click at [657, 345] on input "[DATE]" at bounding box center [657, 331] width 244 height 34
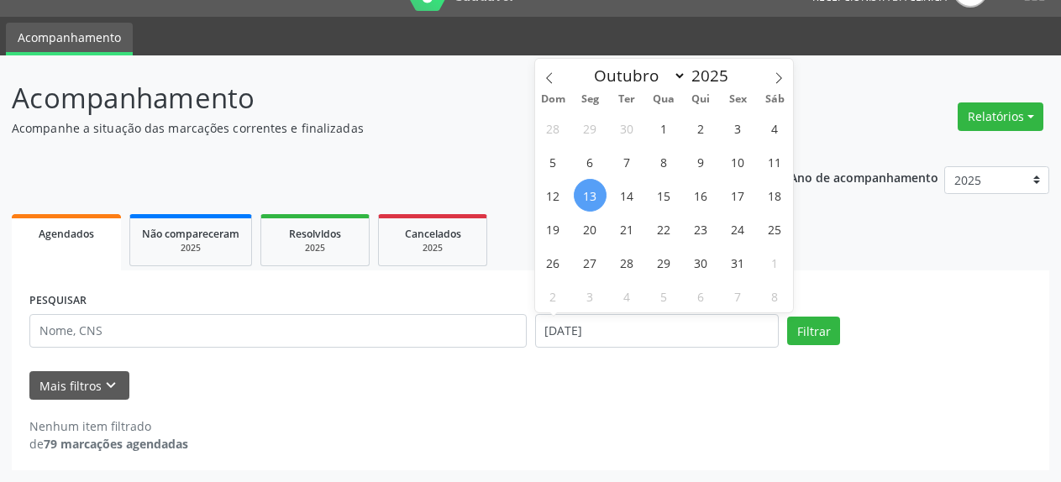
click at [584, 198] on span "13" at bounding box center [590, 195] width 33 height 33
type input "[DATE]"
click at [584, 198] on span "13" at bounding box center [590, 195] width 33 height 33
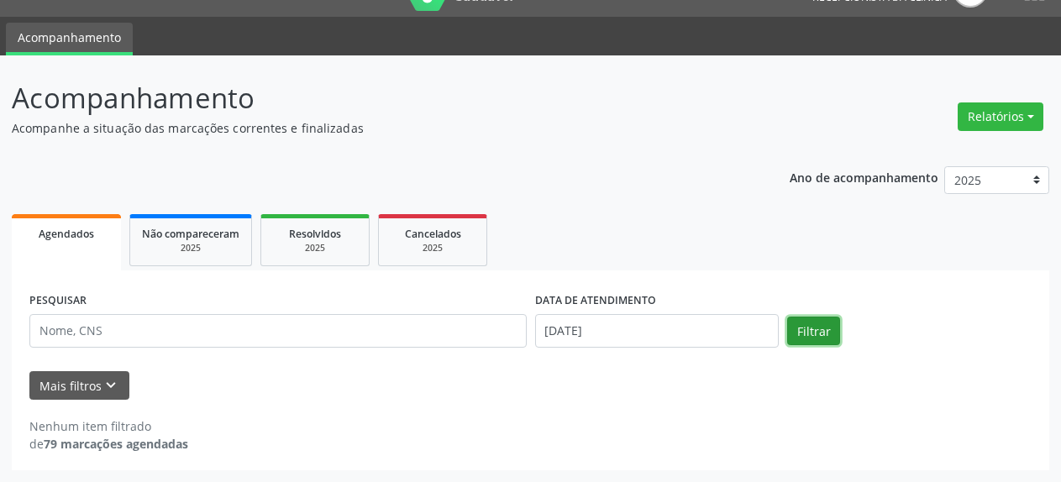
click at [815, 336] on button "Filtrar" at bounding box center [813, 331] width 53 height 29
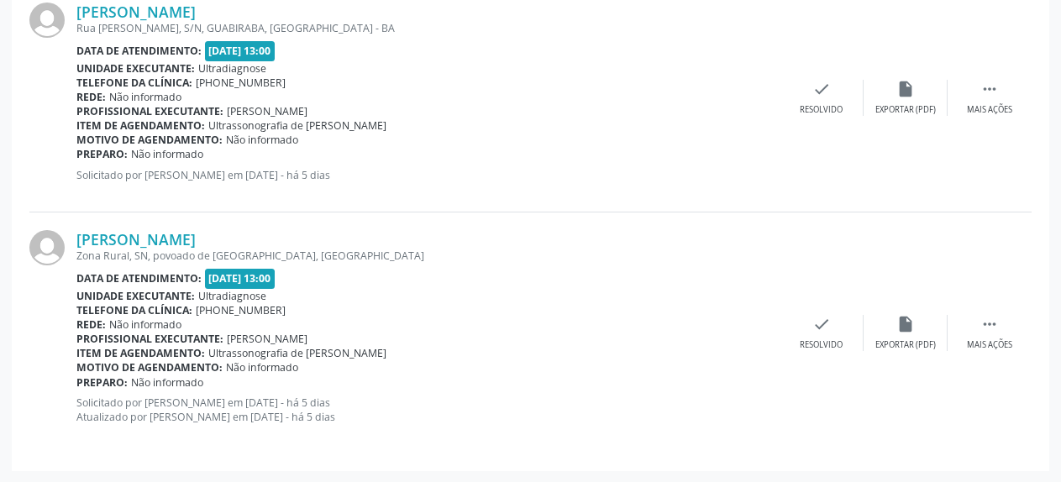
scroll to position [0, 0]
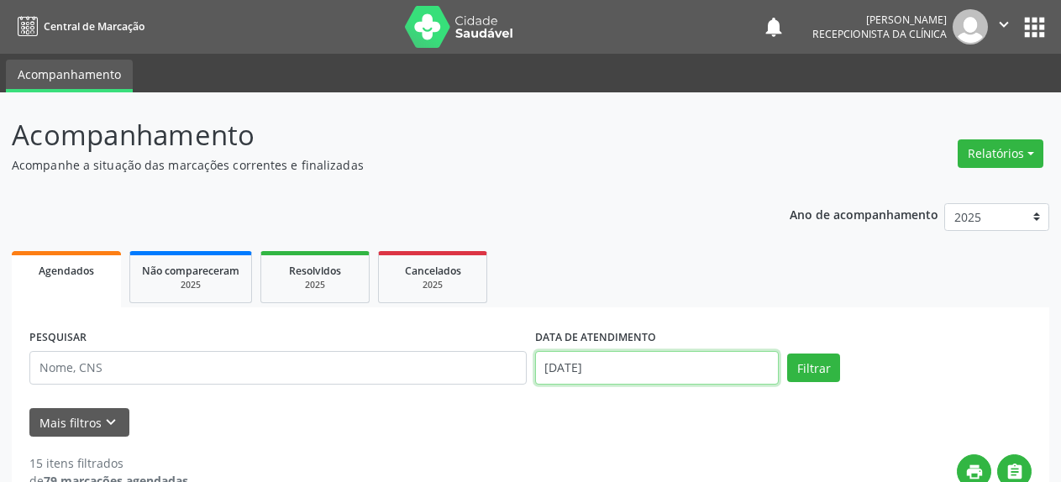
click at [570, 367] on input "[DATE]" at bounding box center [657, 368] width 244 height 34
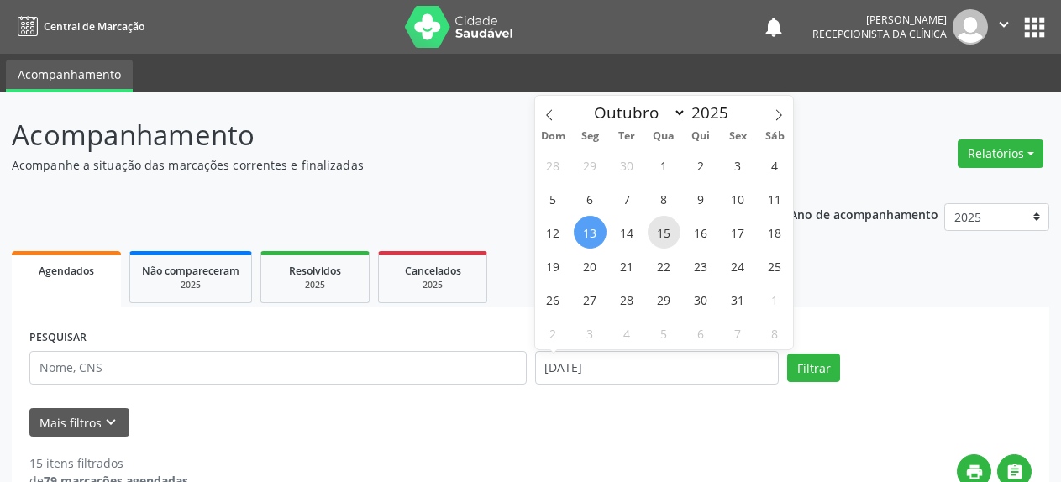
click at [661, 237] on span "15" at bounding box center [664, 232] width 33 height 33
type input "[DATE]"
click at [661, 237] on span "15" at bounding box center [664, 232] width 33 height 33
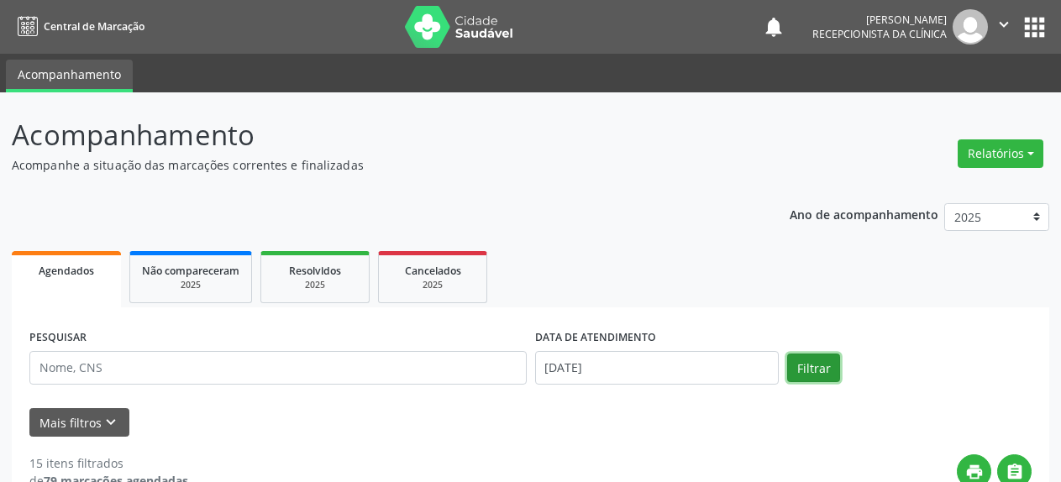
click at [812, 371] on button "Filtrar" at bounding box center [813, 368] width 53 height 29
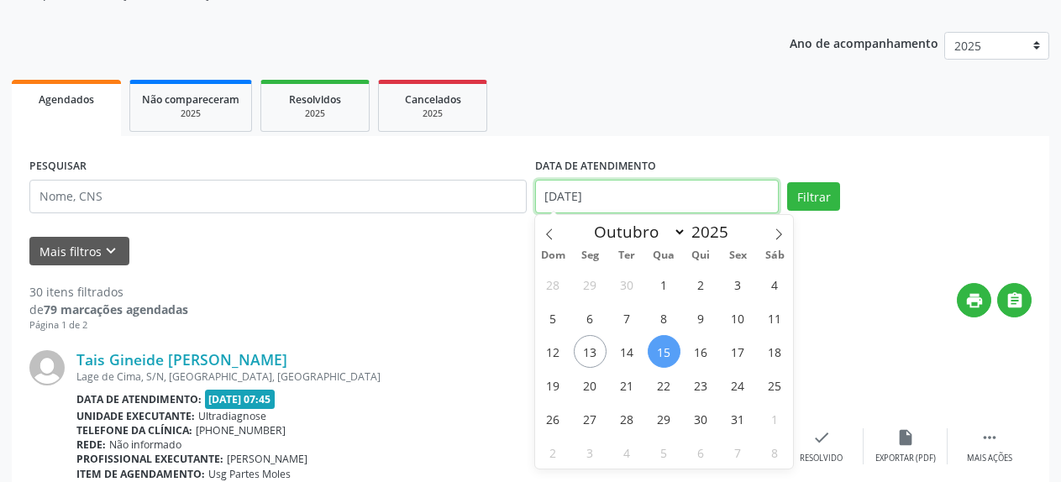
click at [622, 207] on input "[DATE]" at bounding box center [657, 197] width 244 height 34
click at [737, 350] on span "17" at bounding box center [738, 351] width 33 height 33
type input "[DATE]"
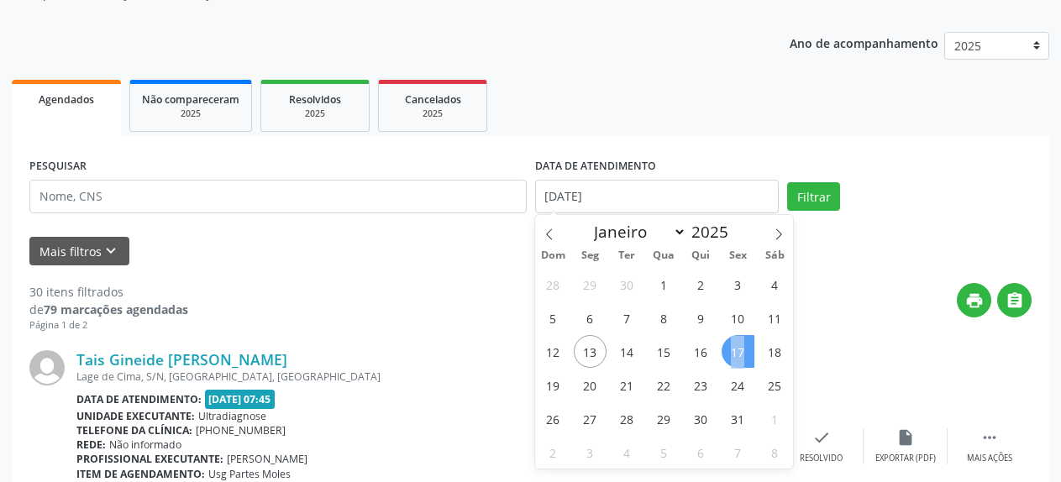
click at [737, 350] on span "17" at bounding box center [738, 351] width 33 height 33
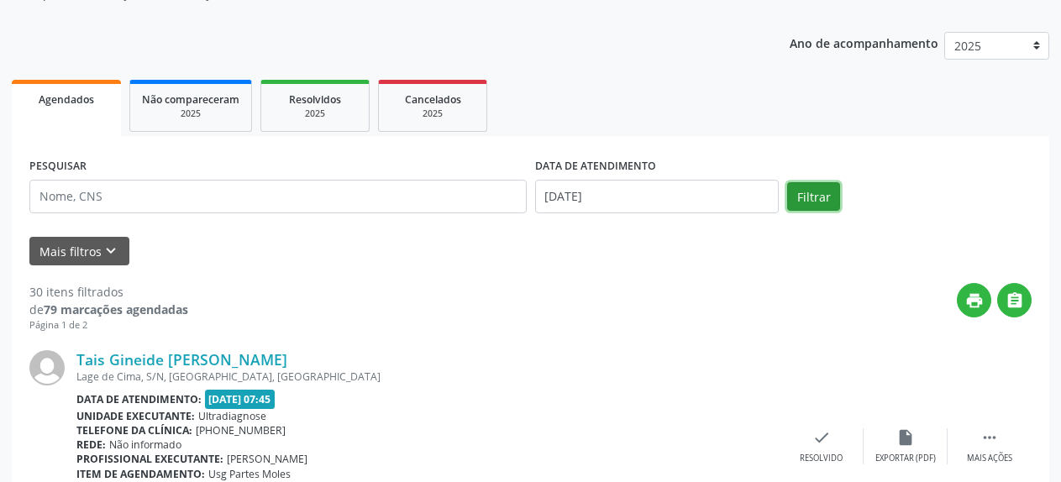
click at [803, 193] on button "Filtrar" at bounding box center [813, 196] width 53 height 29
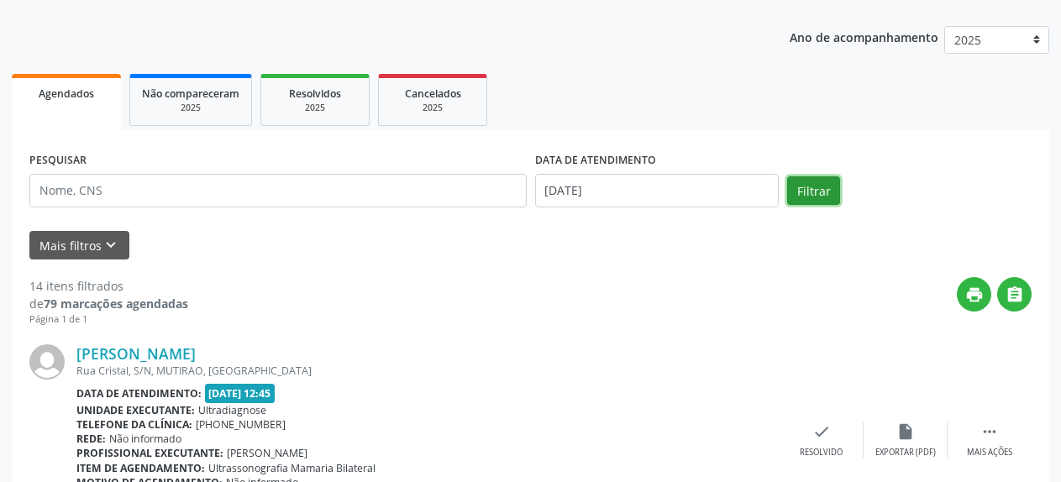
scroll to position [0, 0]
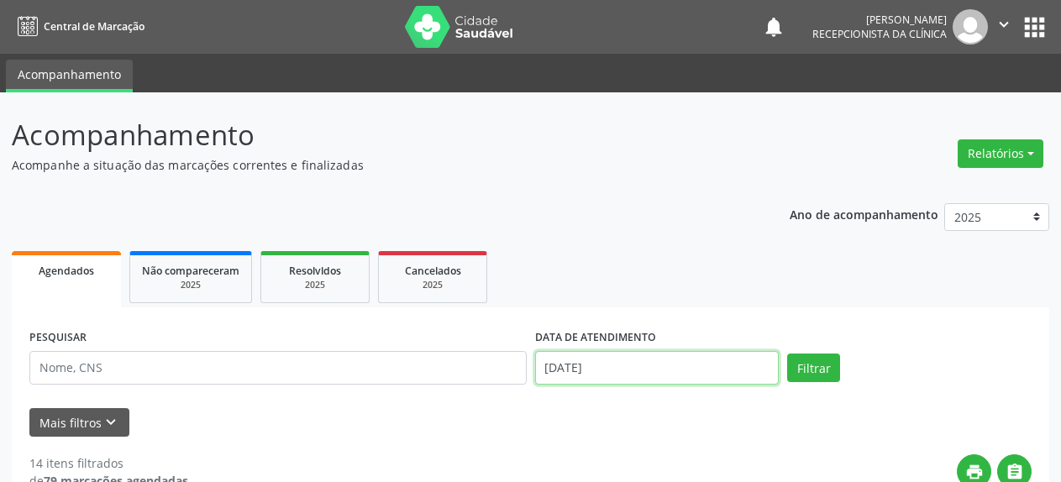
click at [606, 368] on input "[DATE]" at bounding box center [657, 368] width 244 height 34
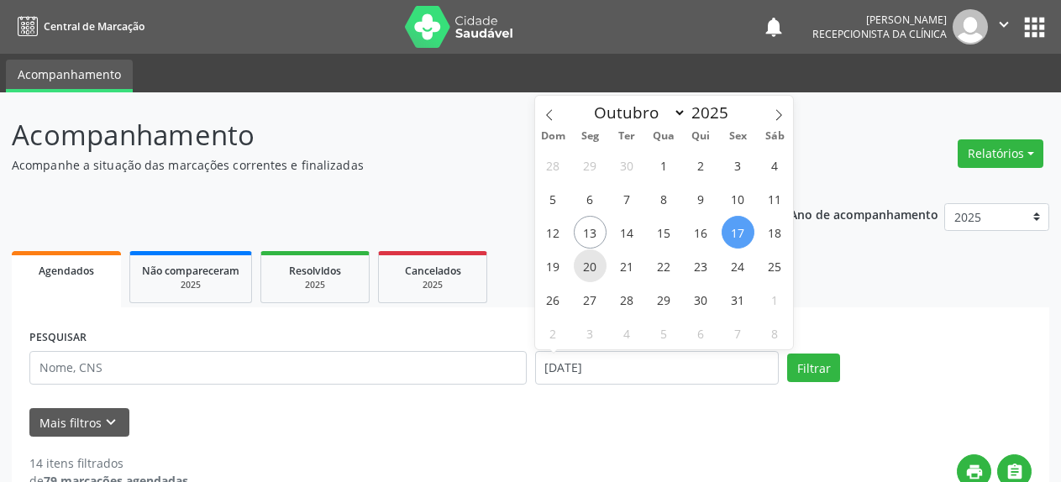
click at [595, 268] on span "20" at bounding box center [590, 265] width 33 height 33
type input "[DATE]"
click at [595, 268] on span "20" at bounding box center [590, 265] width 33 height 33
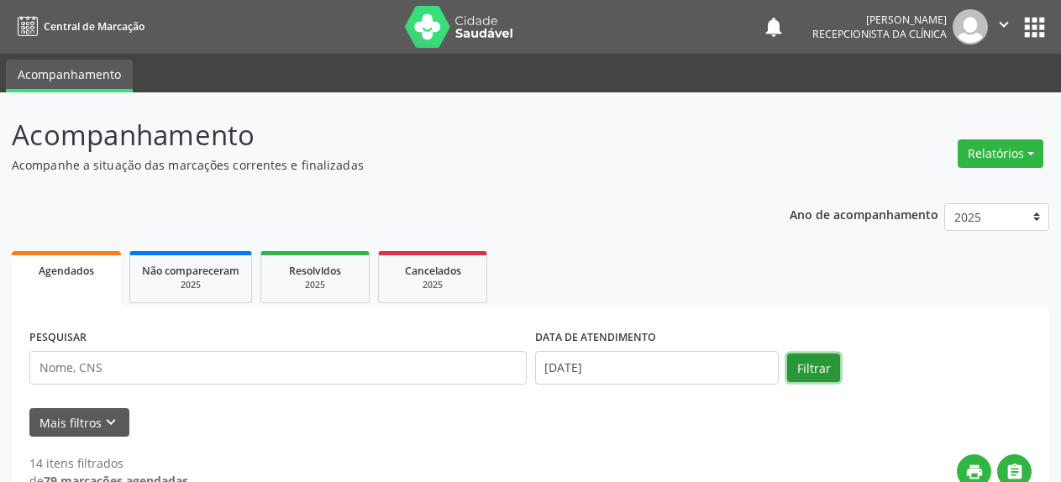
click at [822, 372] on button "Filtrar" at bounding box center [813, 368] width 53 height 29
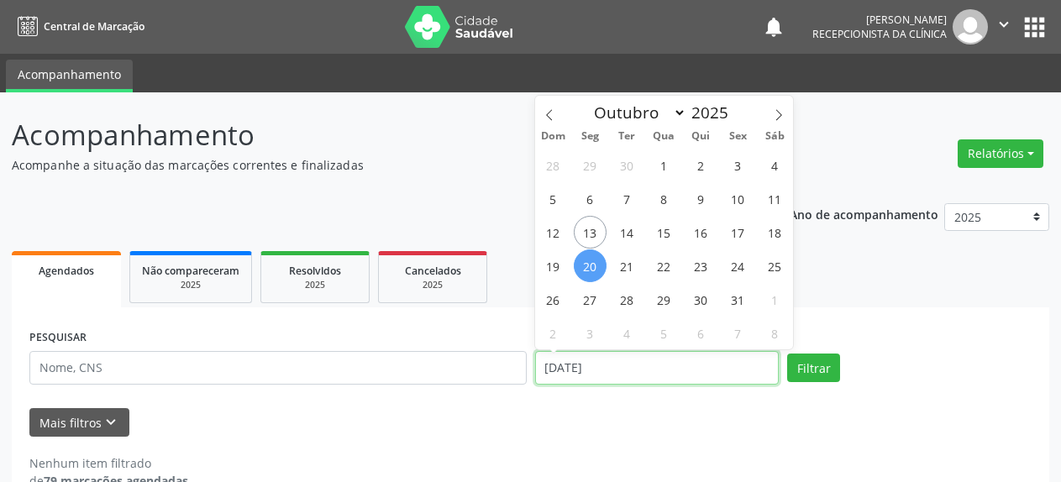
click at [596, 370] on input "[DATE]" at bounding box center [657, 368] width 244 height 34
click at [588, 231] on span "13" at bounding box center [590, 232] width 33 height 33
type input "[DATE]"
click at [588, 231] on span "13" at bounding box center [590, 232] width 33 height 33
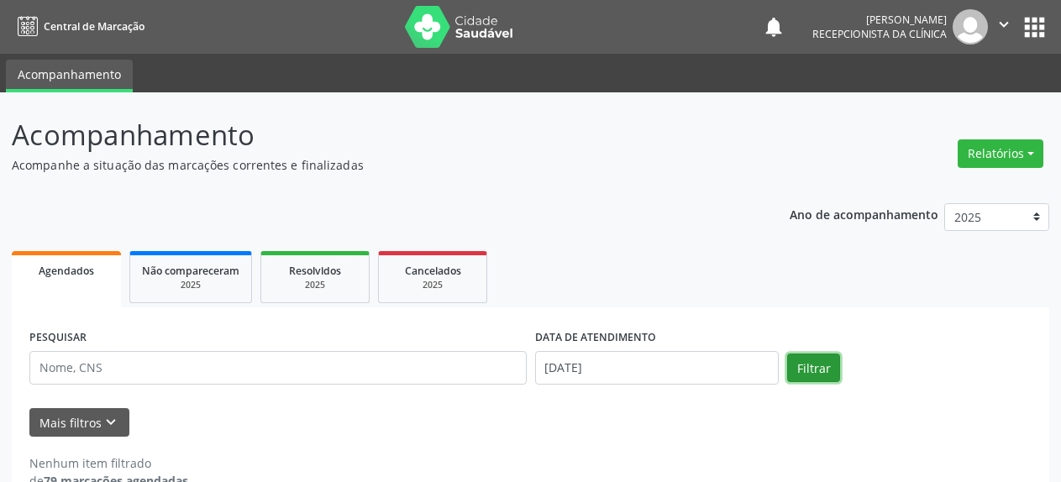
click at [794, 369] on button "Filtrar" at bounding box center [813, 368] width 53 height 29
